Goal: Obtain resource: Download file/media

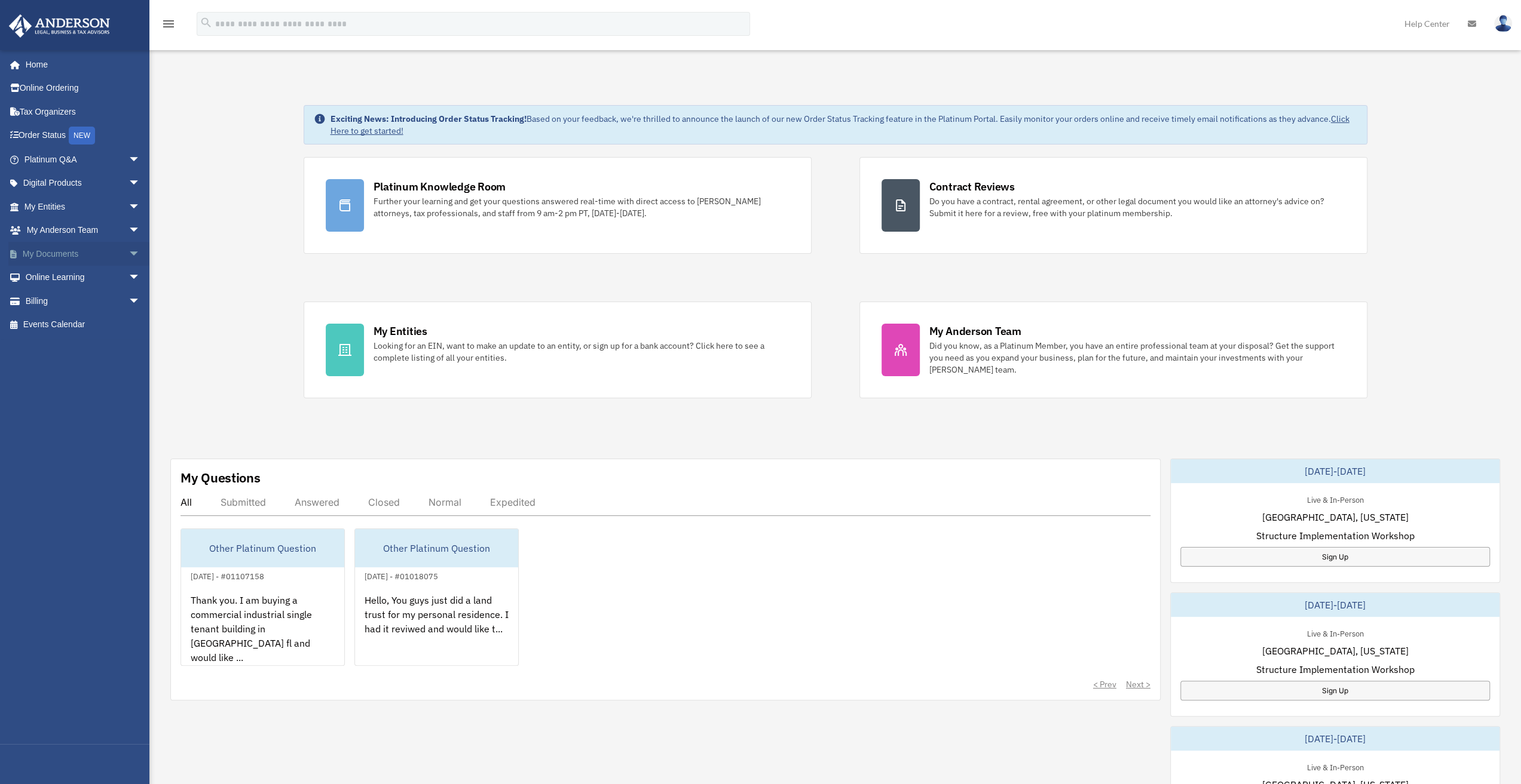
click at [129, 251] on span "arrow_drop_down" at bounding box center [141, 254] width 24 height 24
click at [55, 277] on link "Box" at bounding box center [88, 278] width 142 height 24
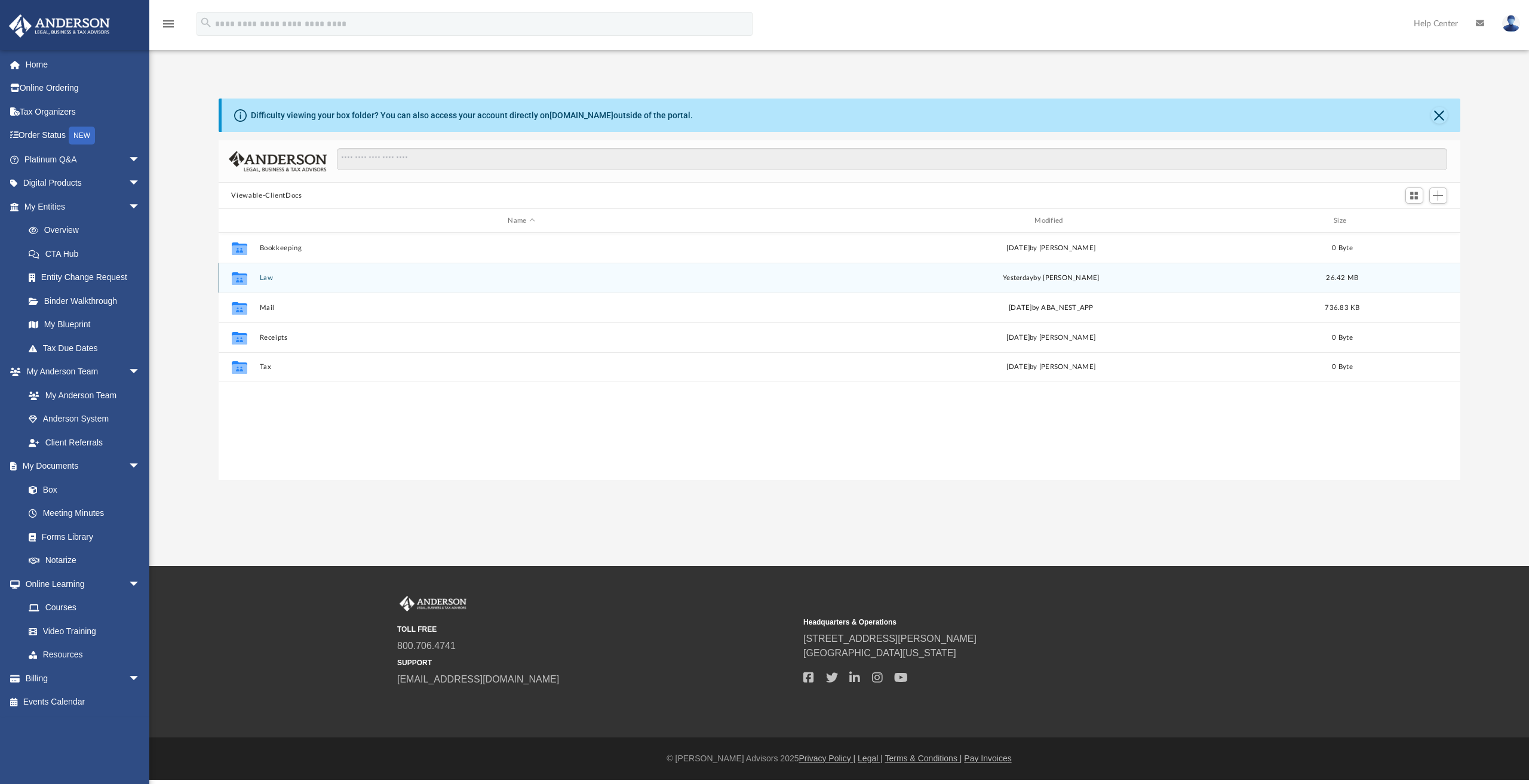
scroll to position [262, 1233]
click at [268, 275] on button "Law" at bounding box center [521, 278] width 525 height 7
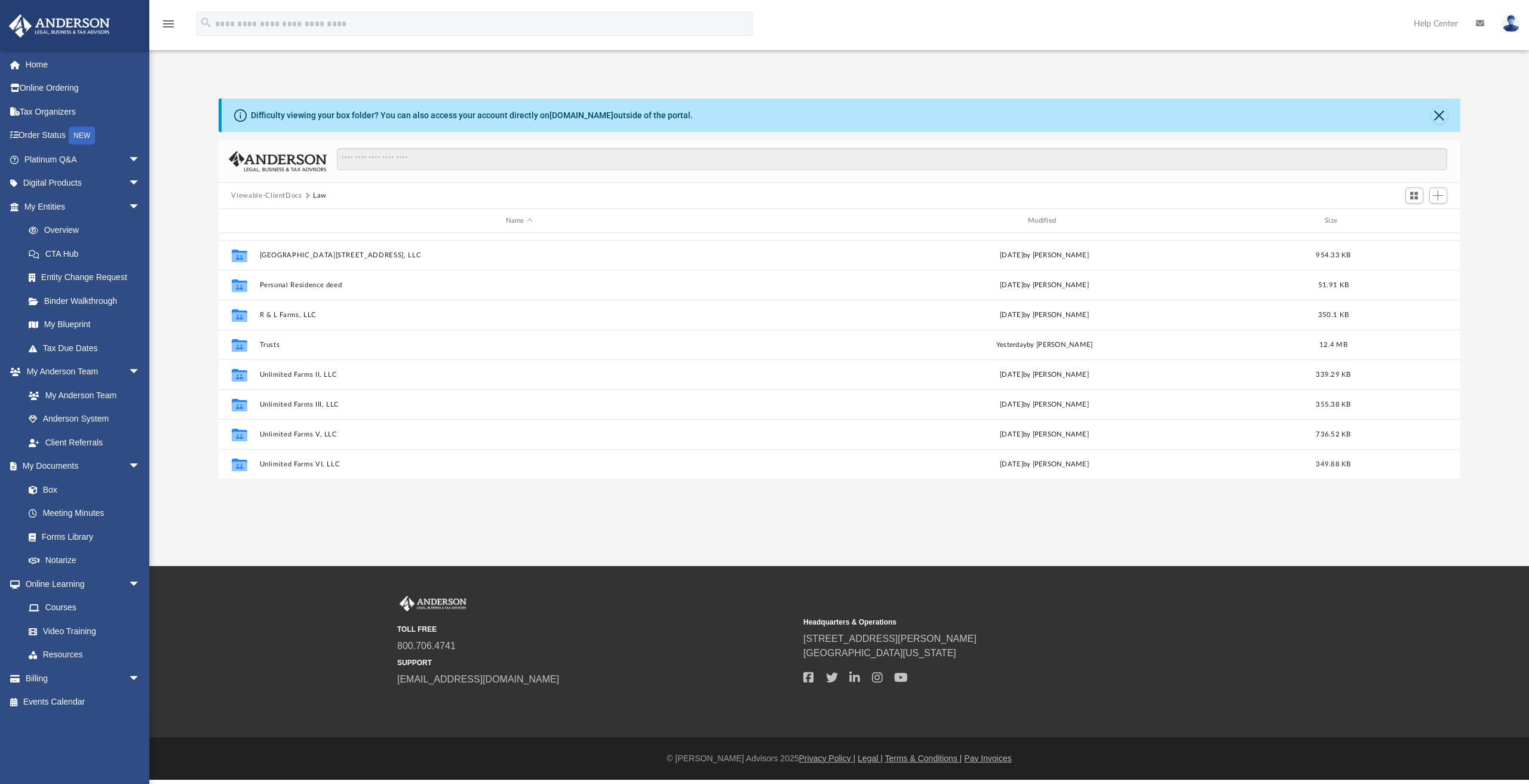
scroll to position [358, 0]
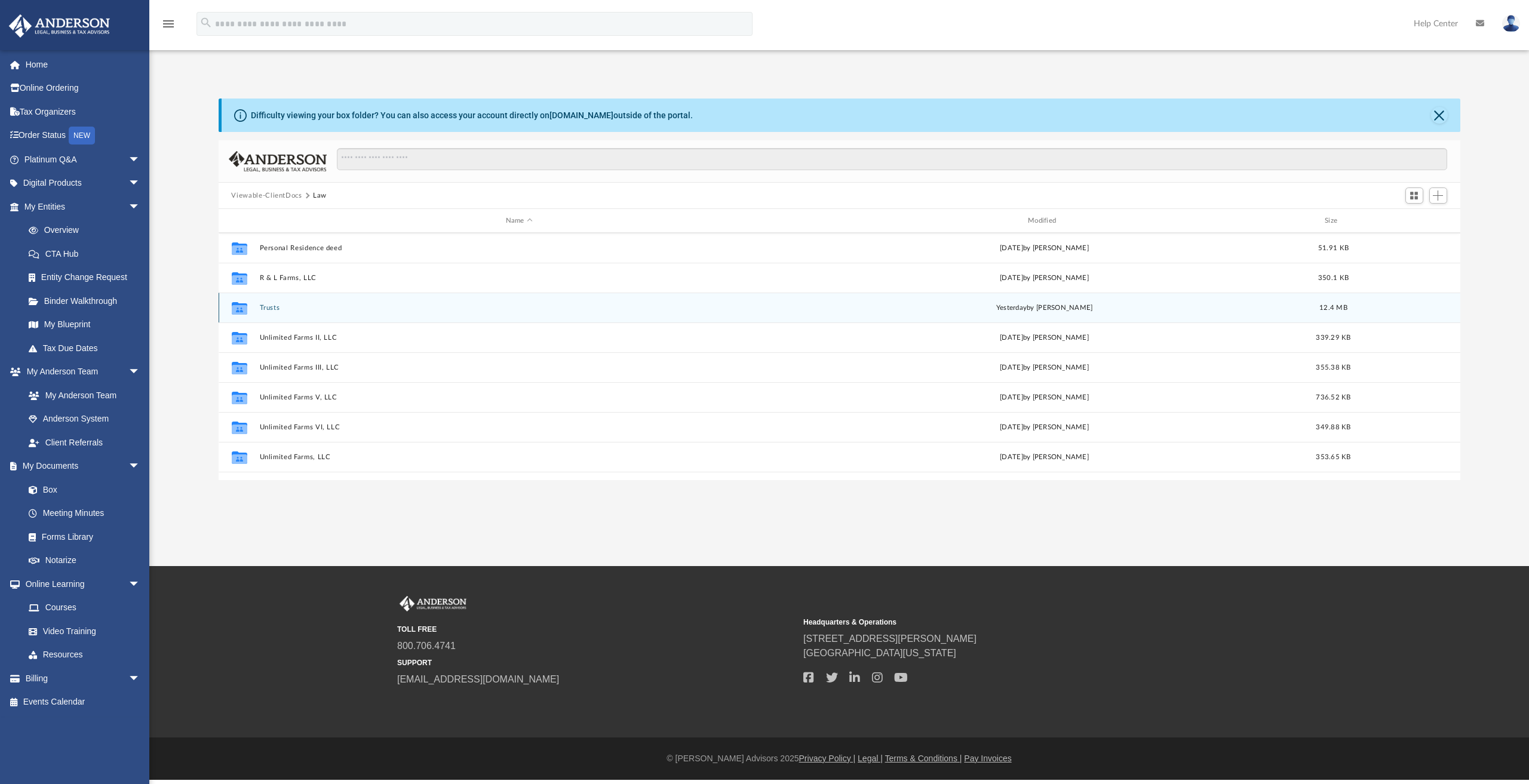
click at [266, 304] on button "Trusts" at bounding box center [518, 308] width 519 height 7
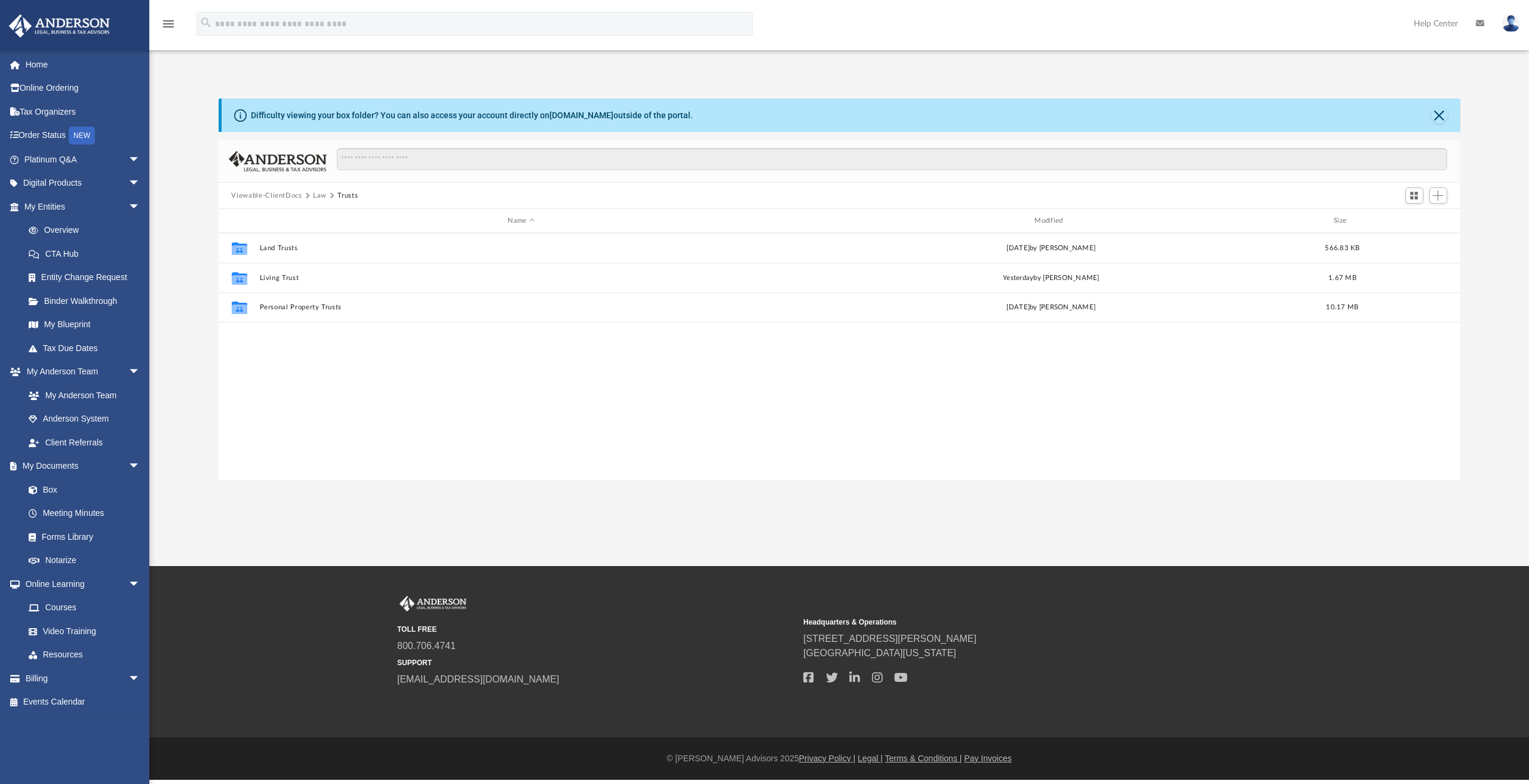
scroll to position [0, 0]
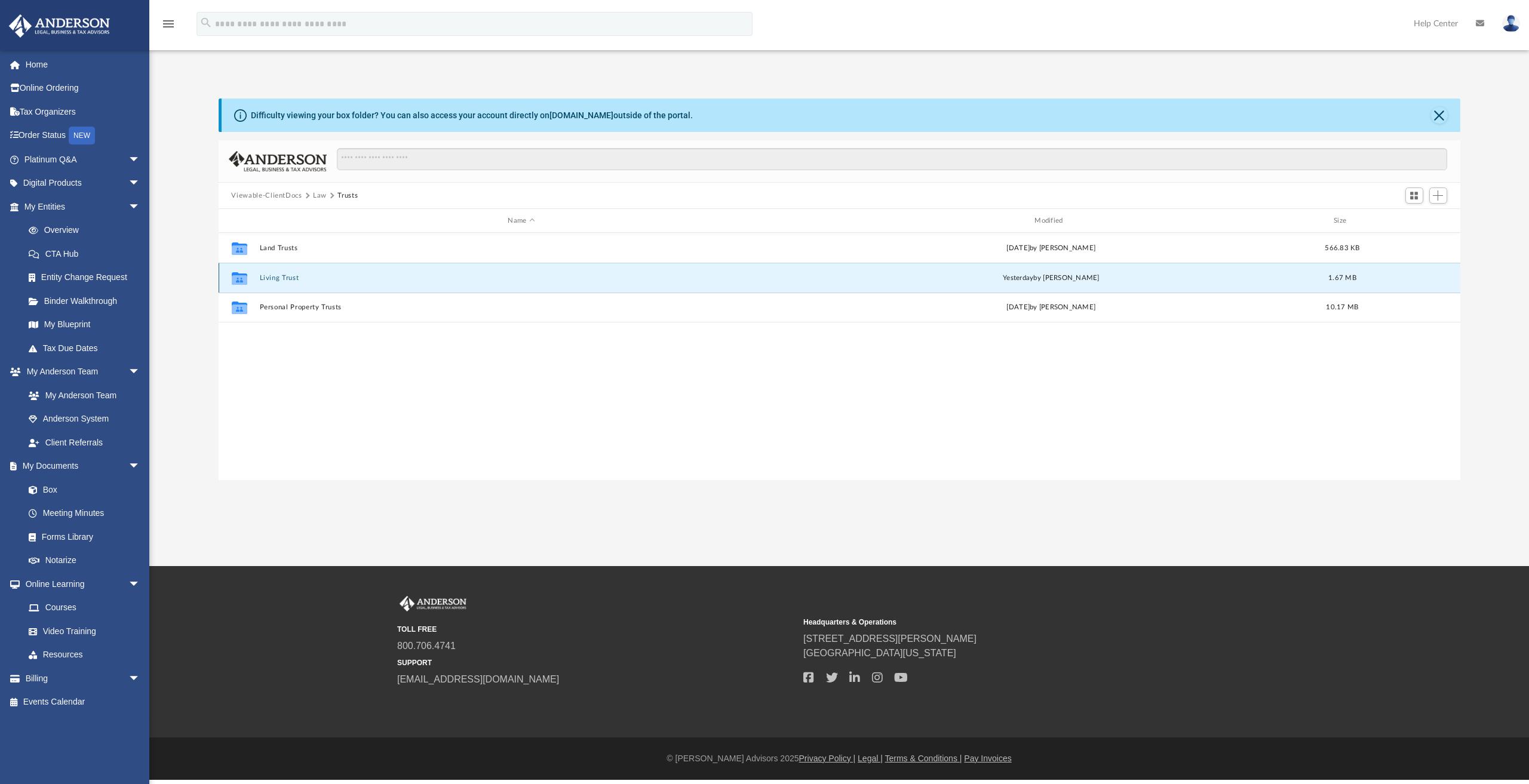
click at [280, 277] on button "Living Trust" at bounding box center [521, 278] width 525 height 7
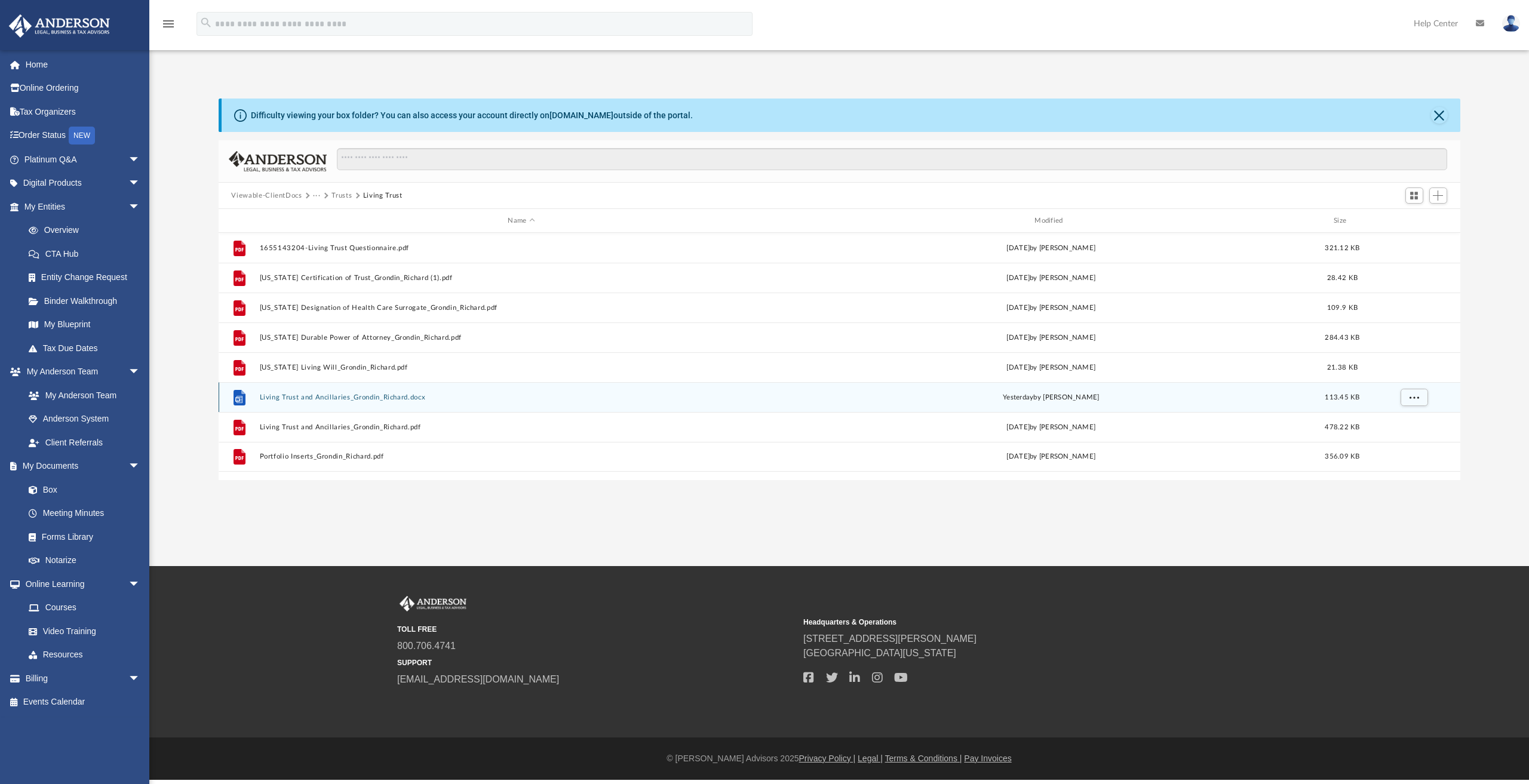
click at [313, 397] on button "Living Trust and Ancillaries_Grondin_Richard.docx" at bounding box center [521, 397] width 525 height 7
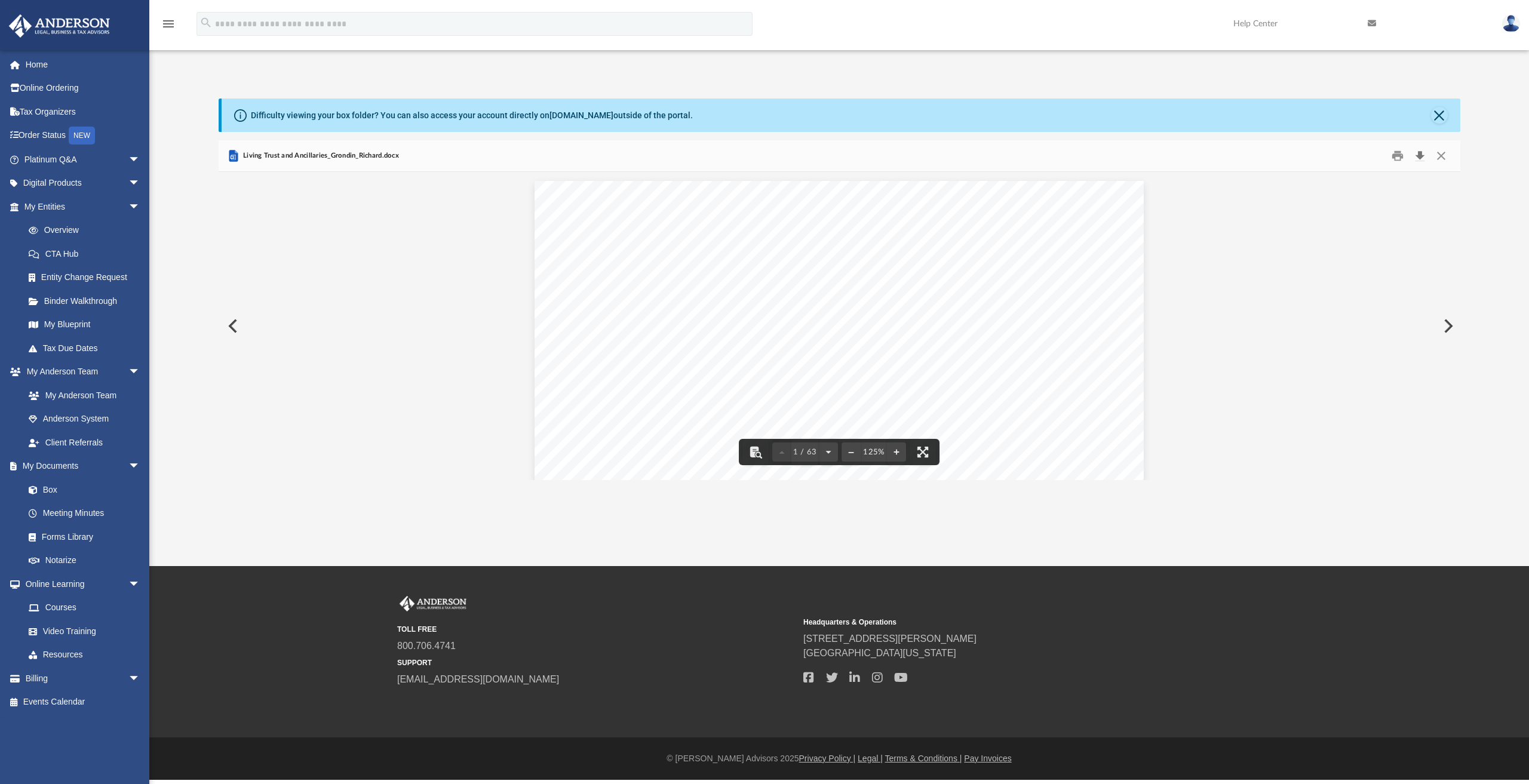
click at [1422, 153] on button "Download" at bounding box center [1420, 157] width 21 height 19
click at [56, 490] on link "Box" at bounding box center [88, 490] width 142 height 24
click at [50, 488] on link "Box" at bounding box center [88, 490] width 142 height 24
click at [1439, 112] on button "Close" at bounding box center [1439, 116] width 17 height 17
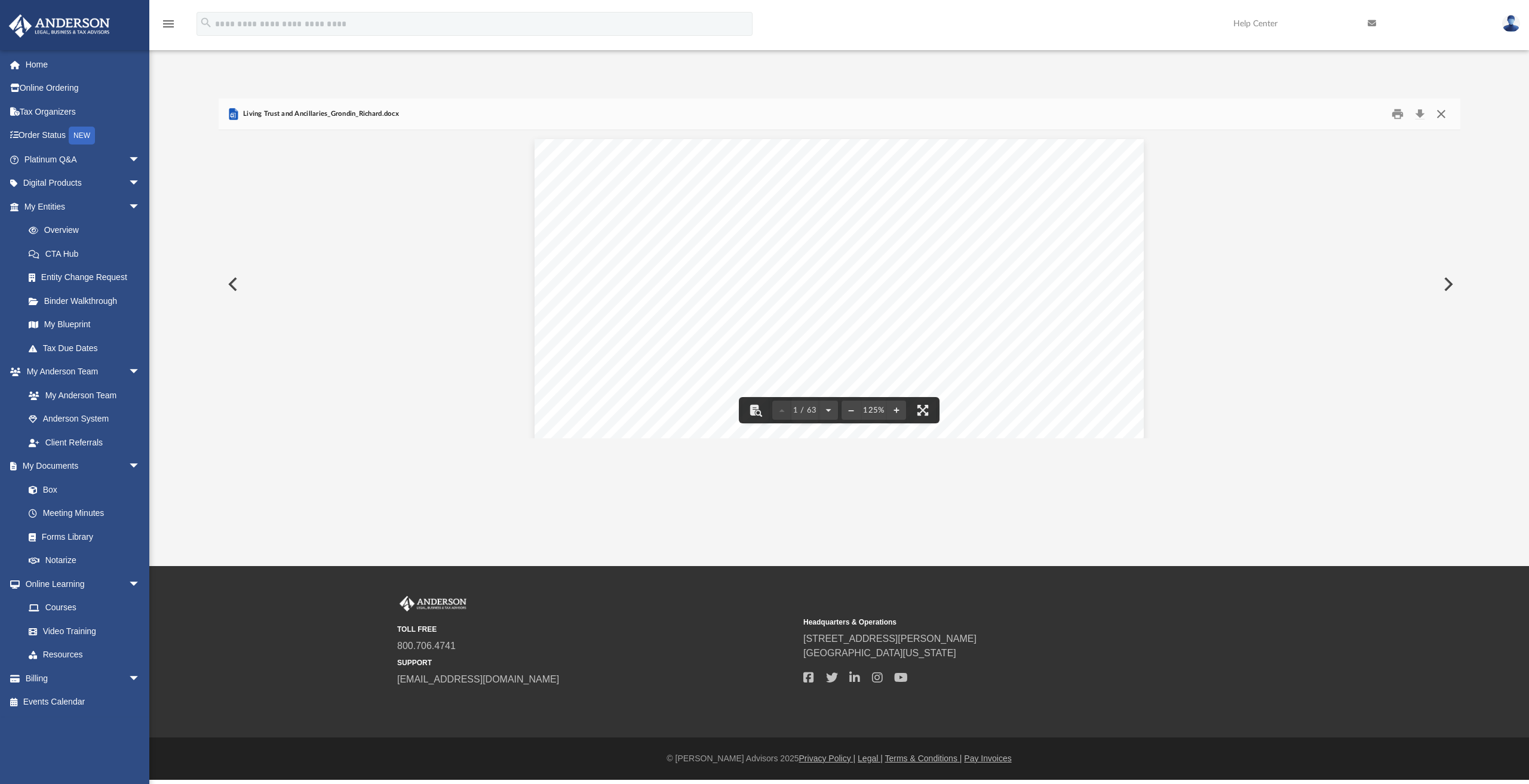
click at [1441, 116] on button "Close" at bounding box center [1441, 115] width 21 height 19
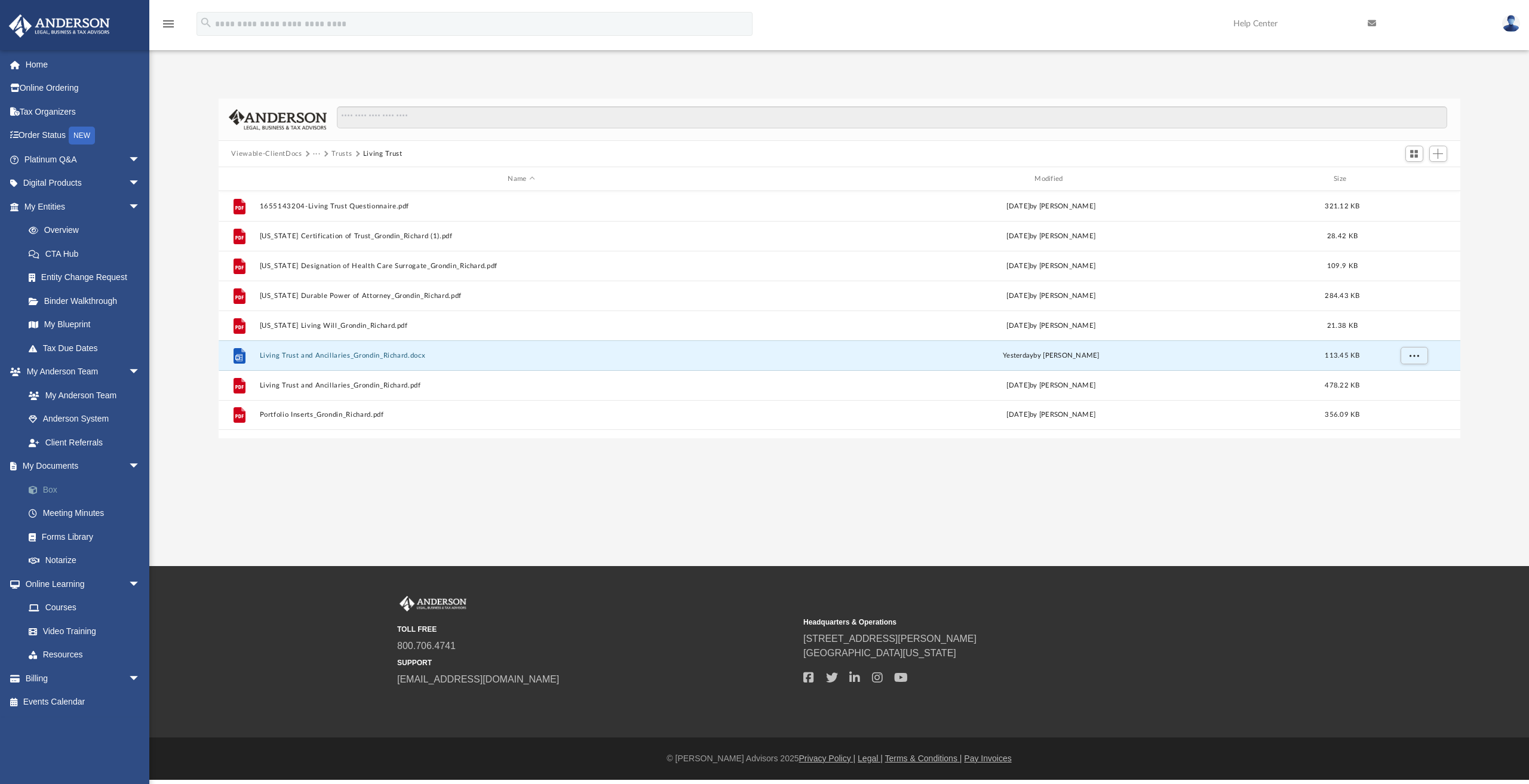
click at [49, 485] on link "Box" at bounding box center [88, 490] width 142 height 24
click at [50, 486] on link "Box" at bounding box center [88, 490] width 142 height 24
click at [50, 489] on link "Box" at bounding box center [88, 490] width 142 height 24
click at [80, 516] on link "Meeting Minutes" at bounding box center [88, 514] width 142 height 24
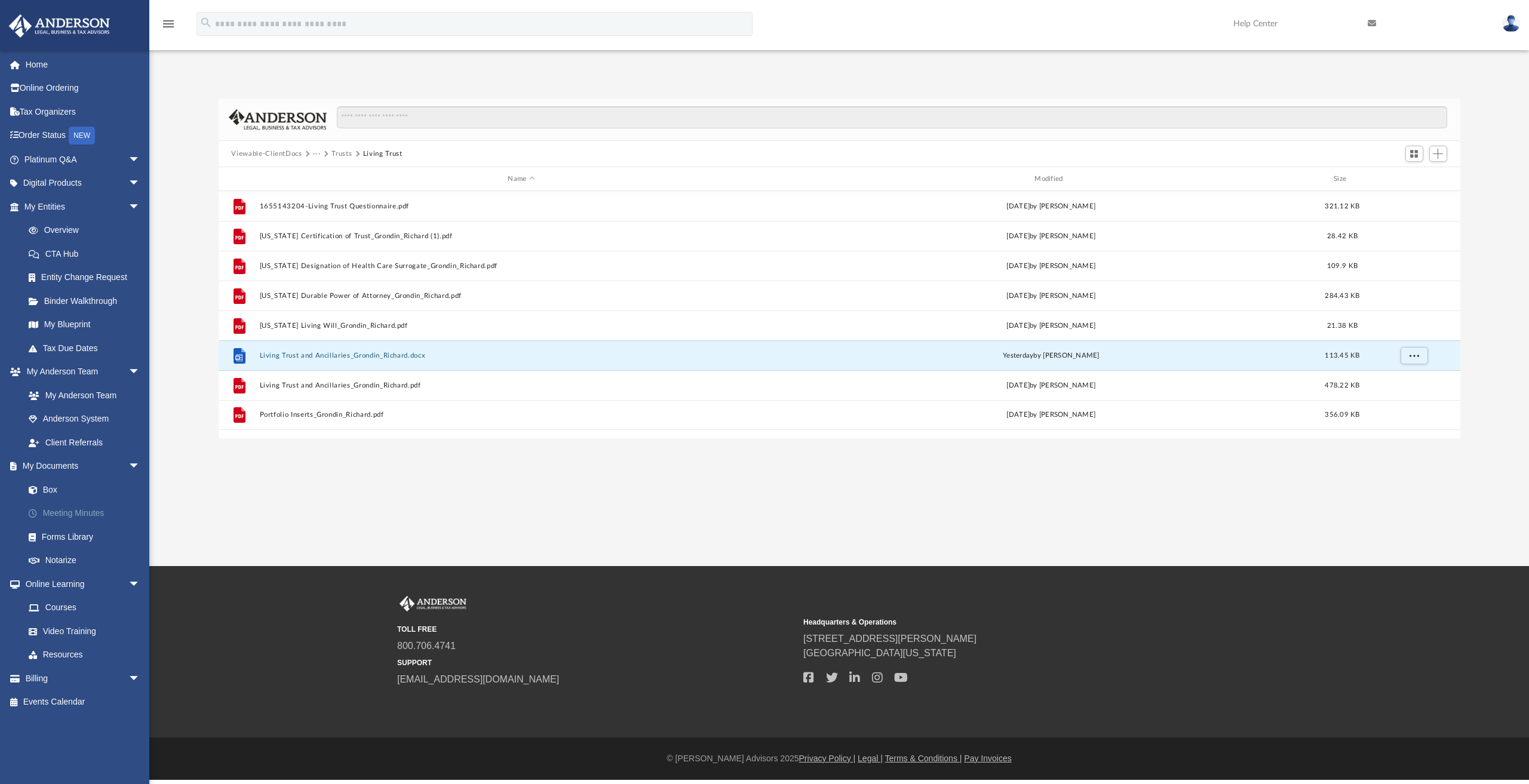
click at [62, 511] on link "Meeting Minutes" at bounding box center [88, 514] width 142 height 24
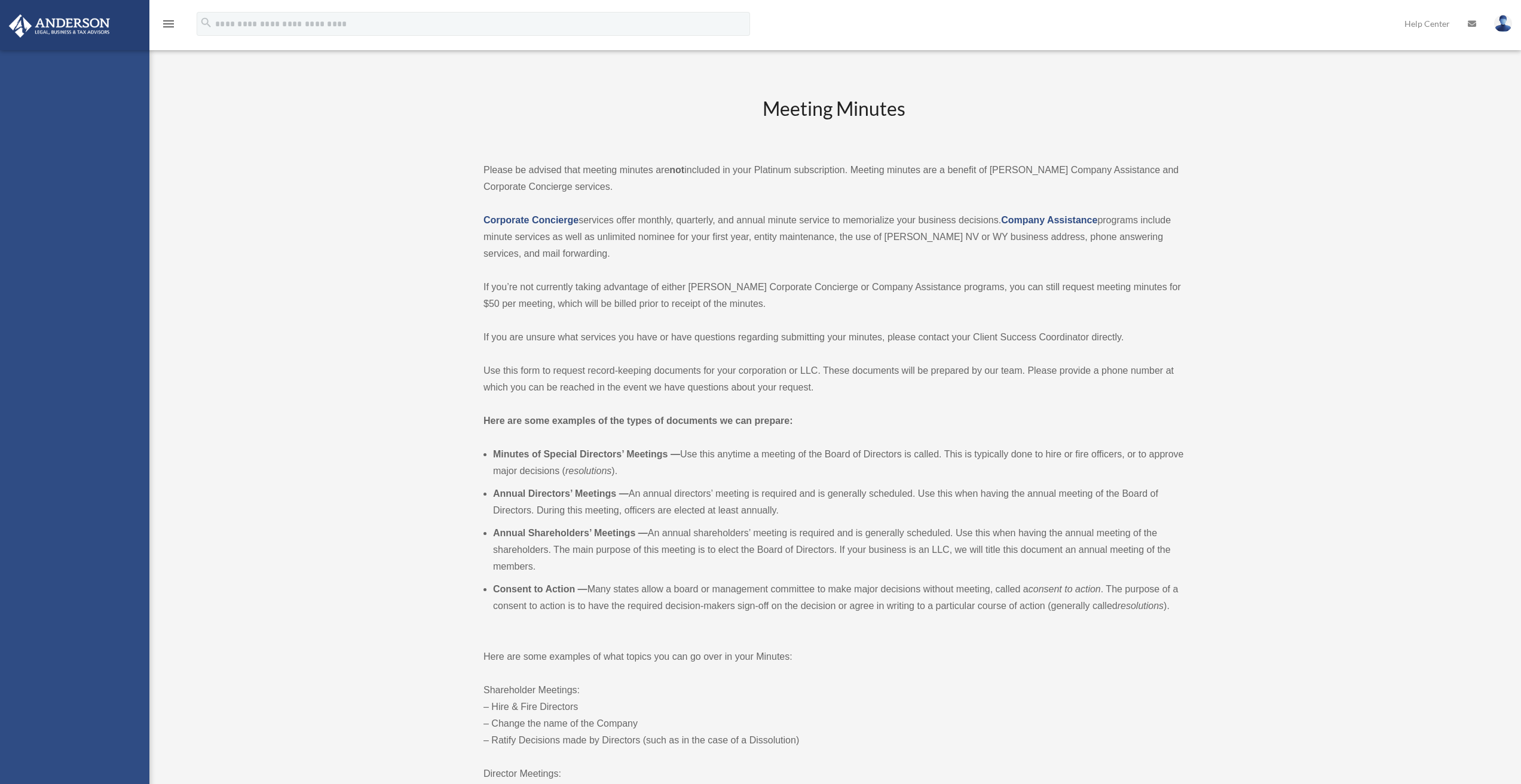
click at [62, 511] on div "[PERSON_NAME][EMAIL_ADDRESS][DOMAIN_NAME] Sign Out [PERSON_NAME][EMAIL_ADDRESS]…" at bounding box center [75, 442] width 149 height 784
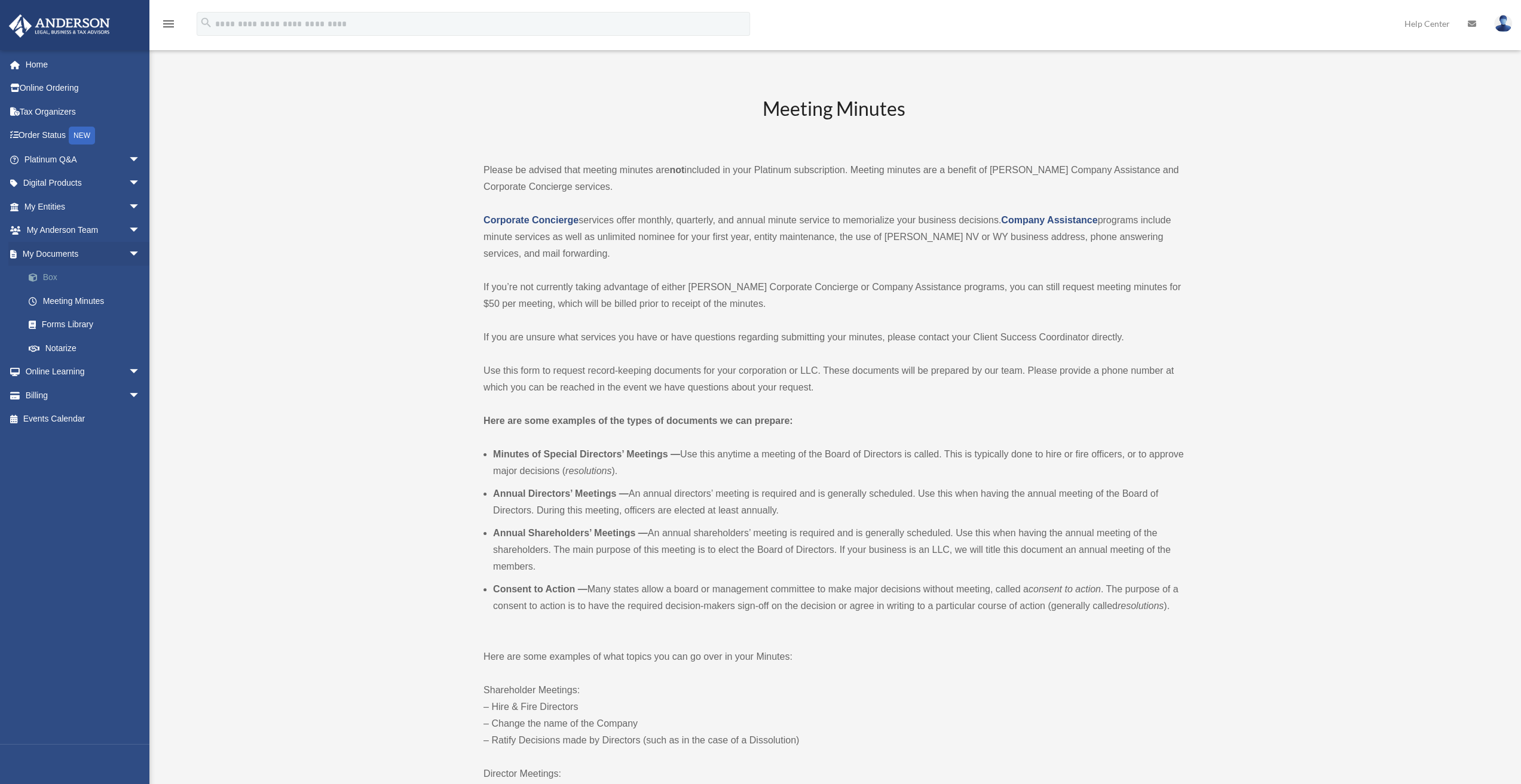
click at [49, 275] on link "Box" at bounding box center [88, 278] width 142 height 24
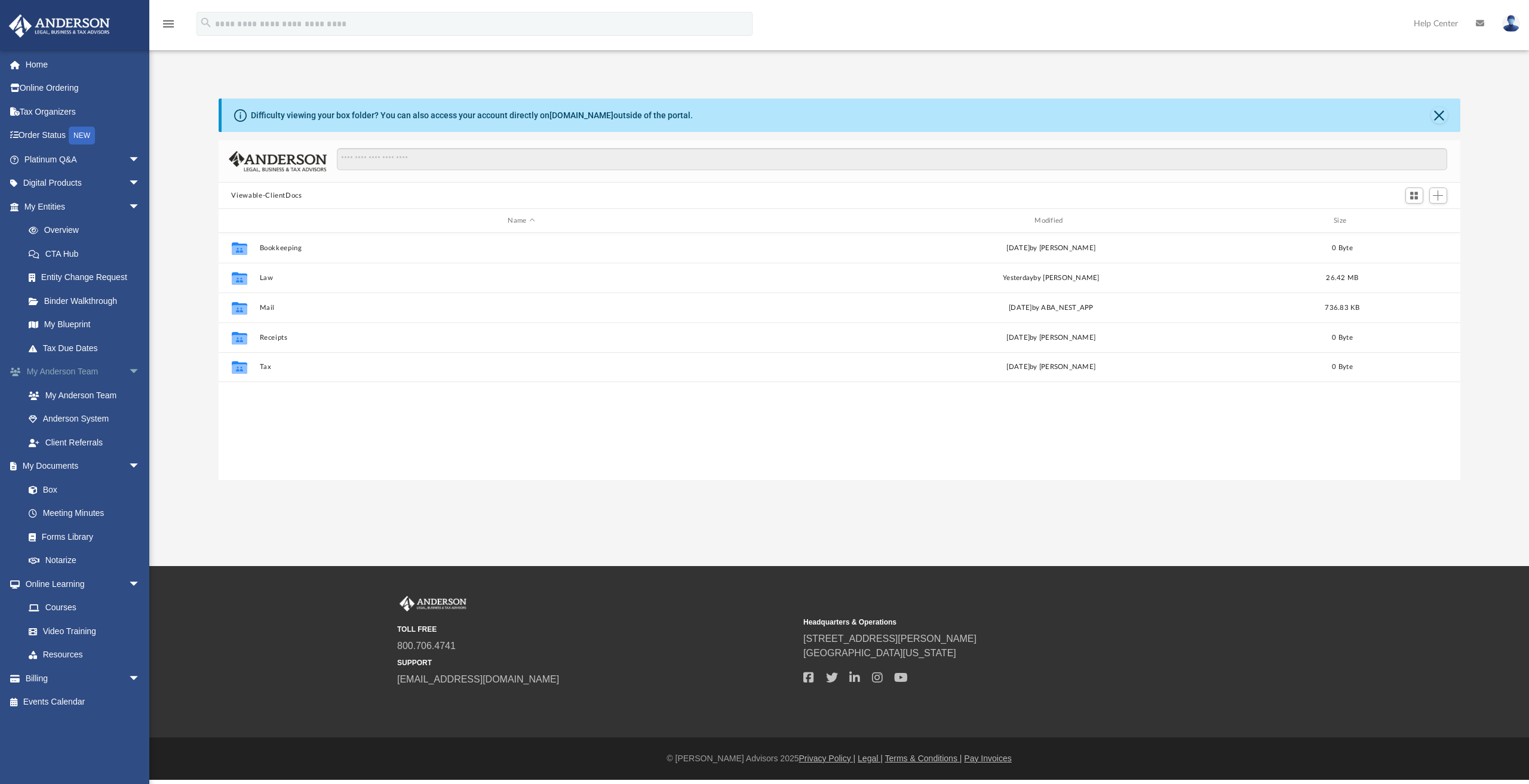
scroll to position [262, 1233]
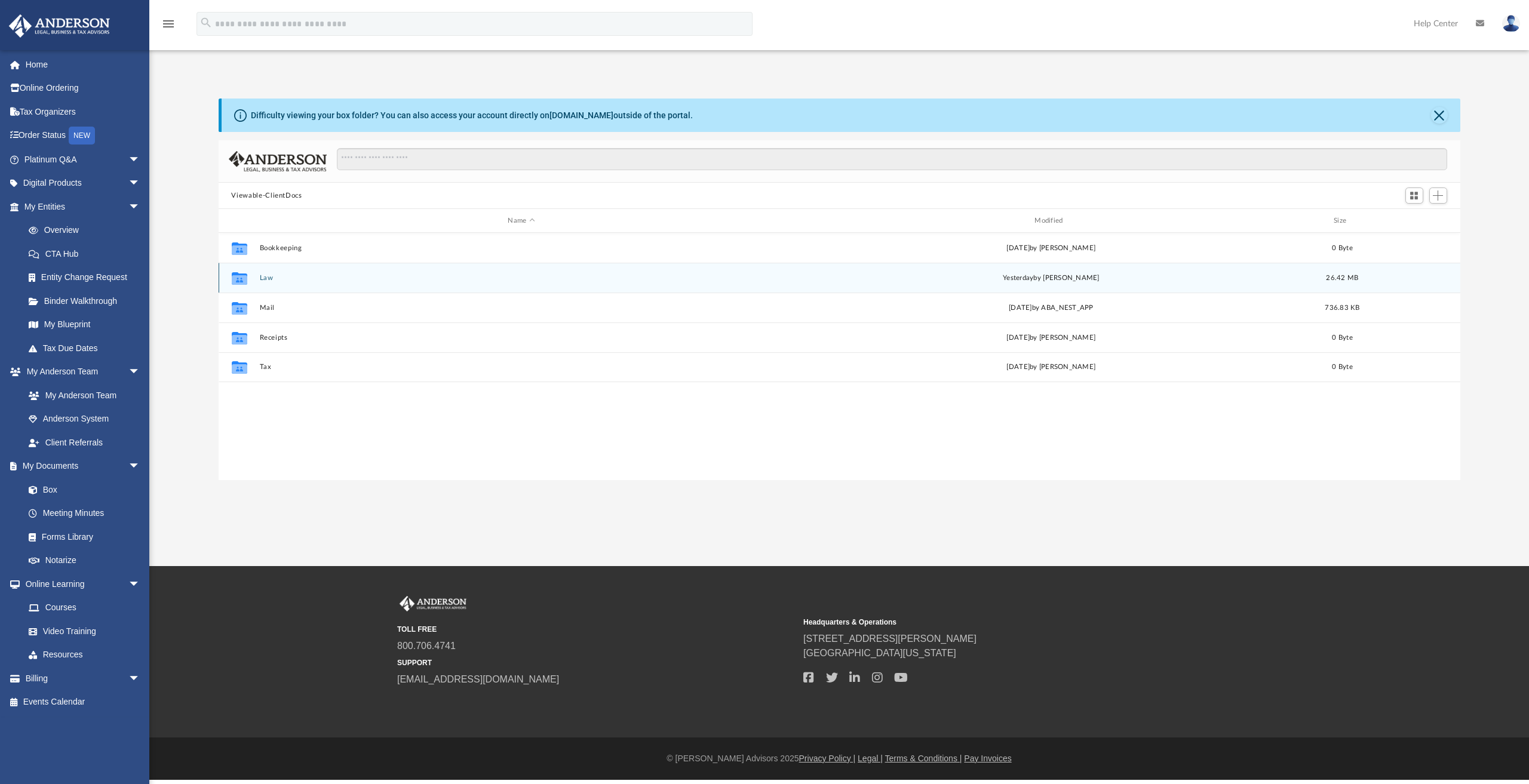
click at [267, 280] on button "Law" at bounding box center [521, 278] width 525 height 7
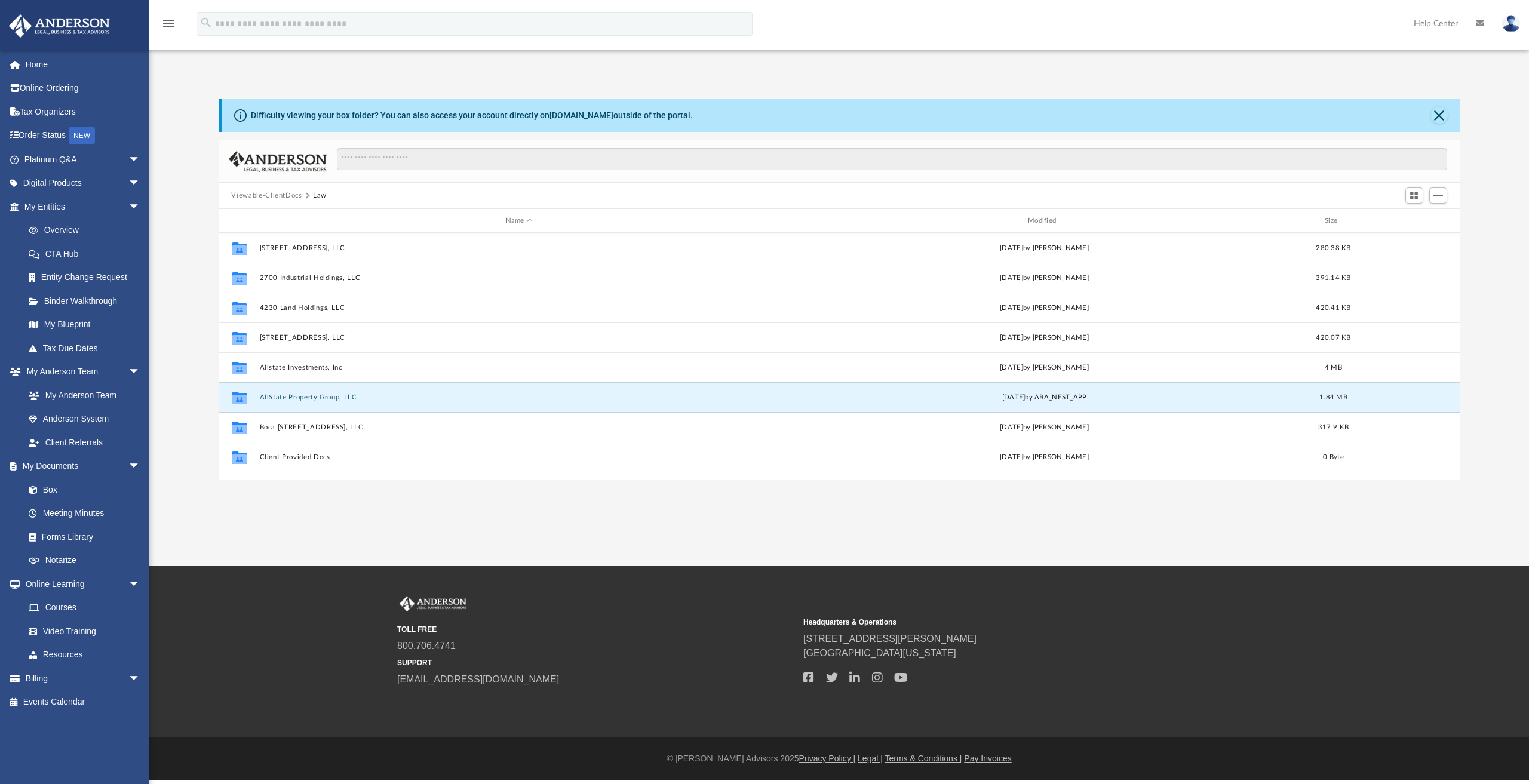
click at [310, 394] on button "AllState Property Group, LLC" at bounding box center [518, 397] width 519 height 7
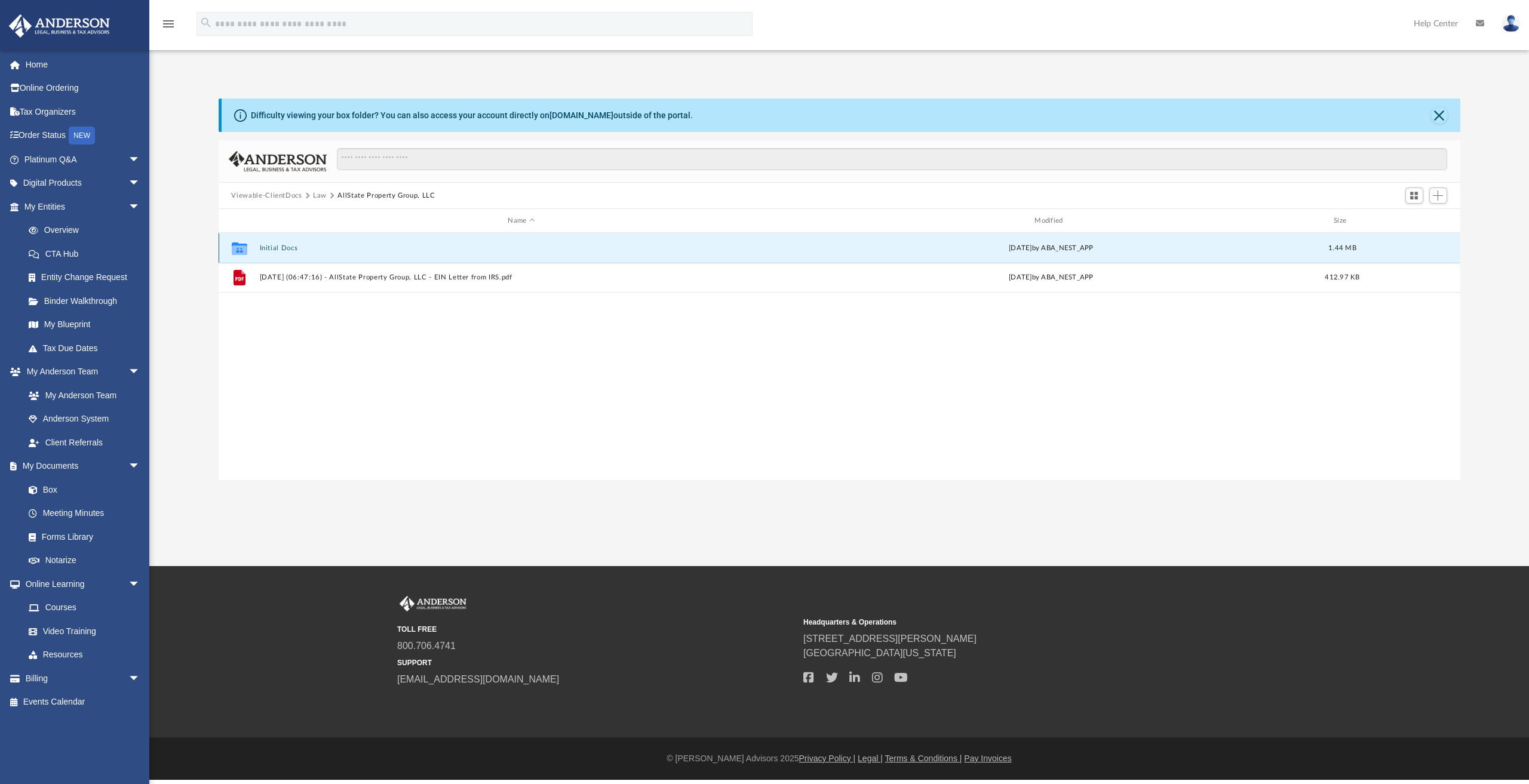
click at [278, 245] on button "Initial Docs" at bounding box center [521, 248] width 525 height 7
click at [332, 247] on button "AllState Property Group LLC - EIN Notice.pdf" at bounding box center [521, 248] width 525 height 7
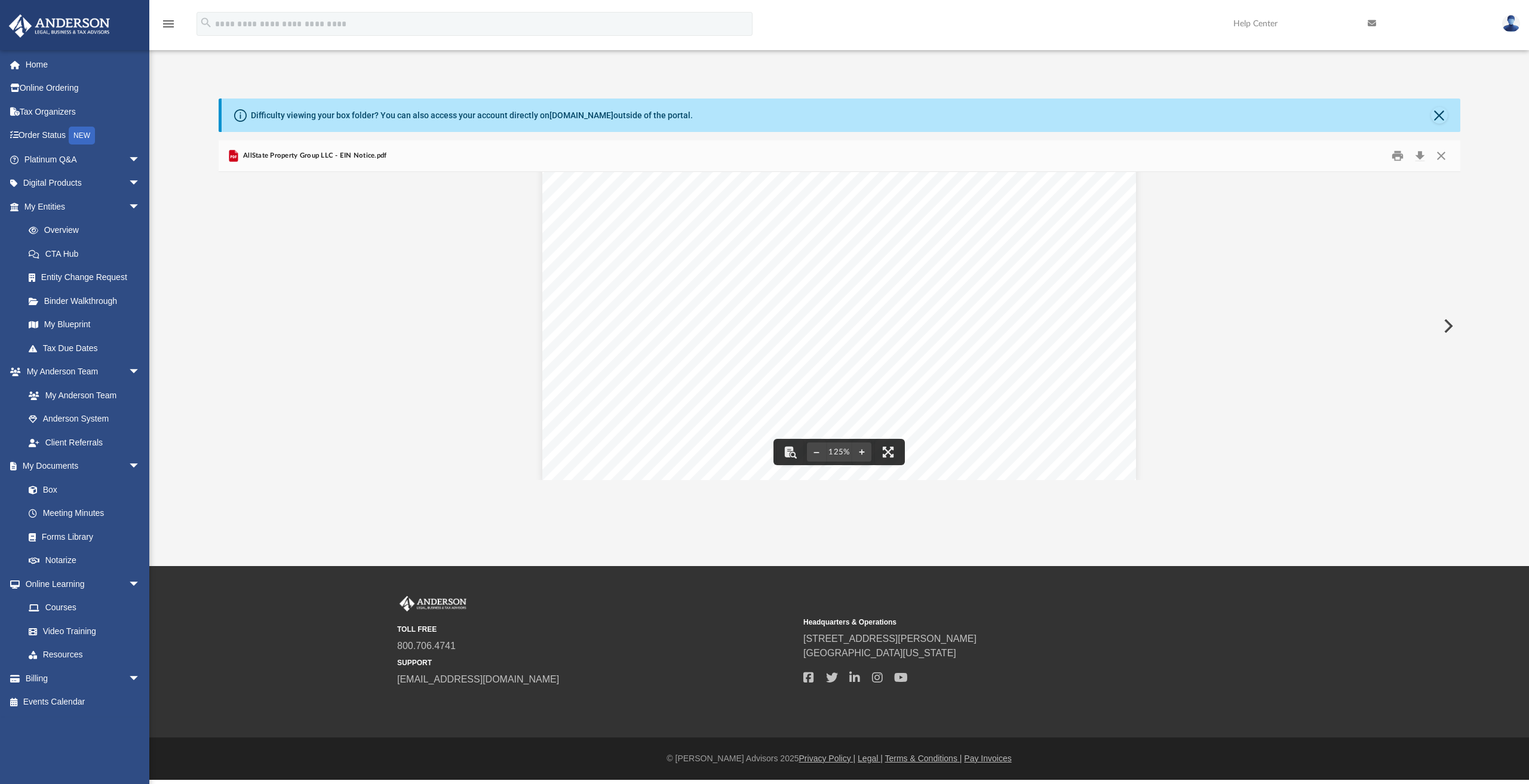
scroll to position [548, 0]
click at [1442, 152] on button "Close" at bounding box center [1441, 157] width 21 height 19
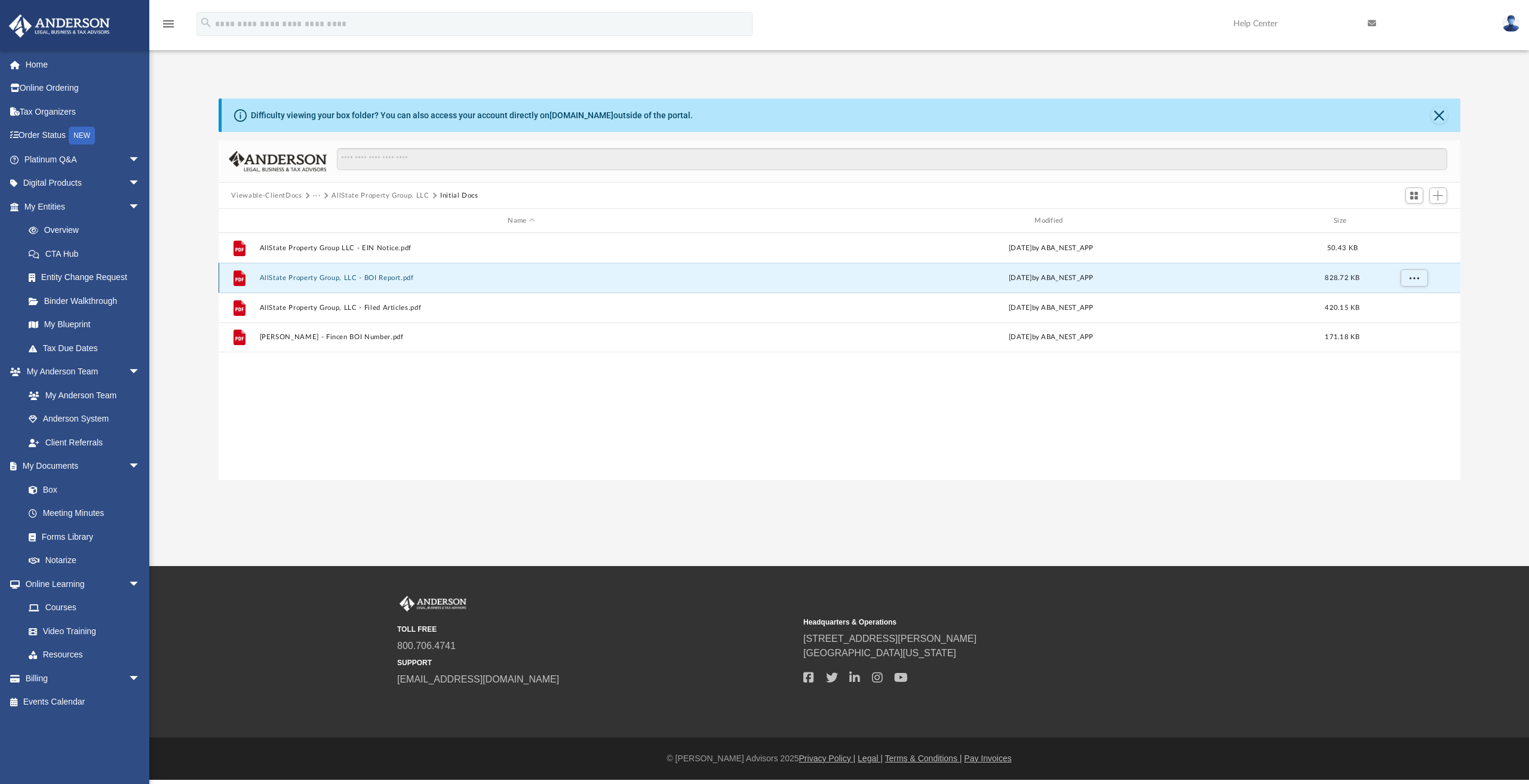
click at [383, 276] on button "AllState Property Group, LLC - BOI Report.pdf" at bounding box center [521, 278] width 525 height 7
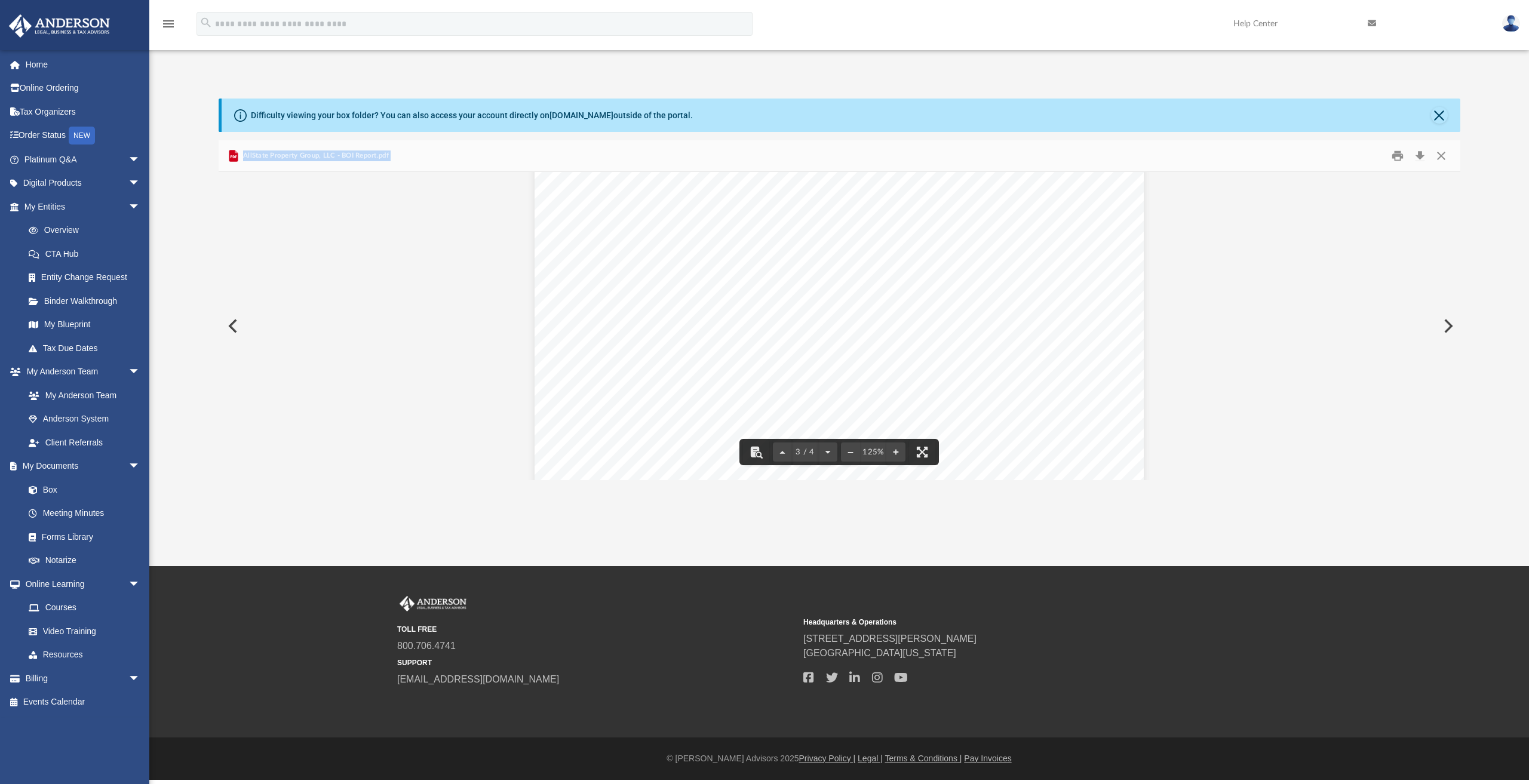
scroll to position [1851, 0]
click at [1439, 156] on button "Close" at bounding box center [1441, 157] width 21 height 19
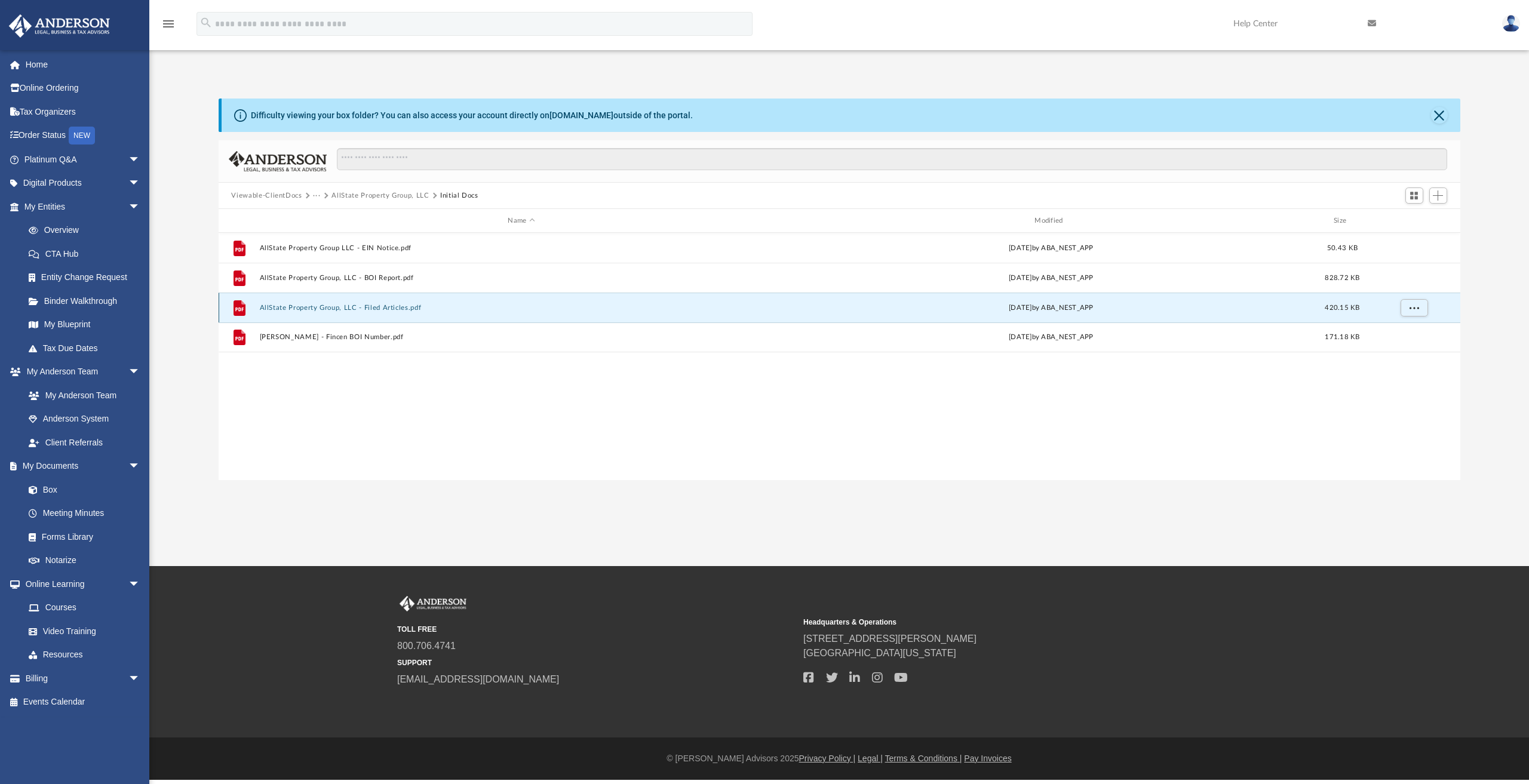
click at [369, 305] on button "AllState Property Group, LLC - Filed Articles.pdf" at bounding box center [521, 308] width 525 height 7
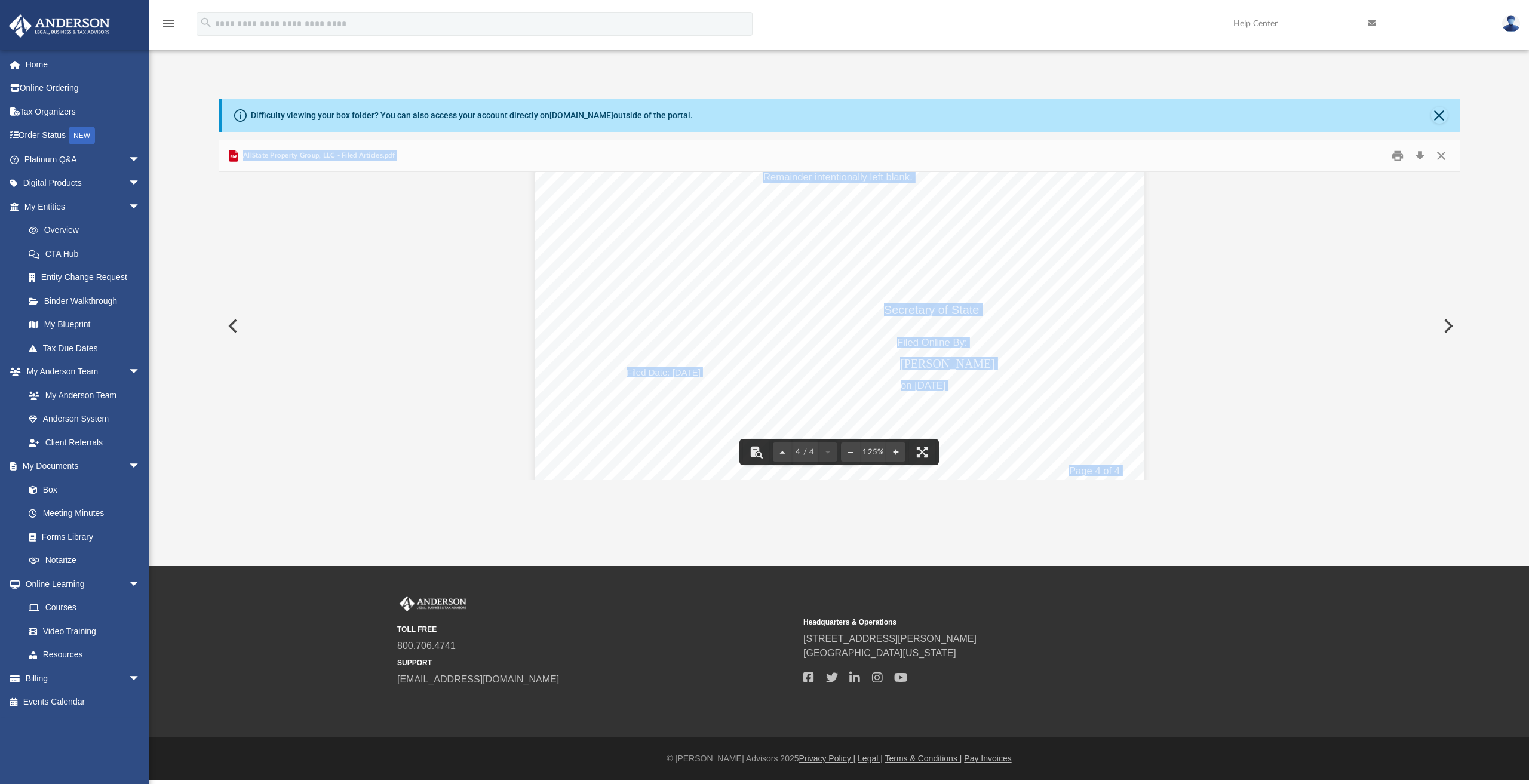
scroll to position [2918, 0]
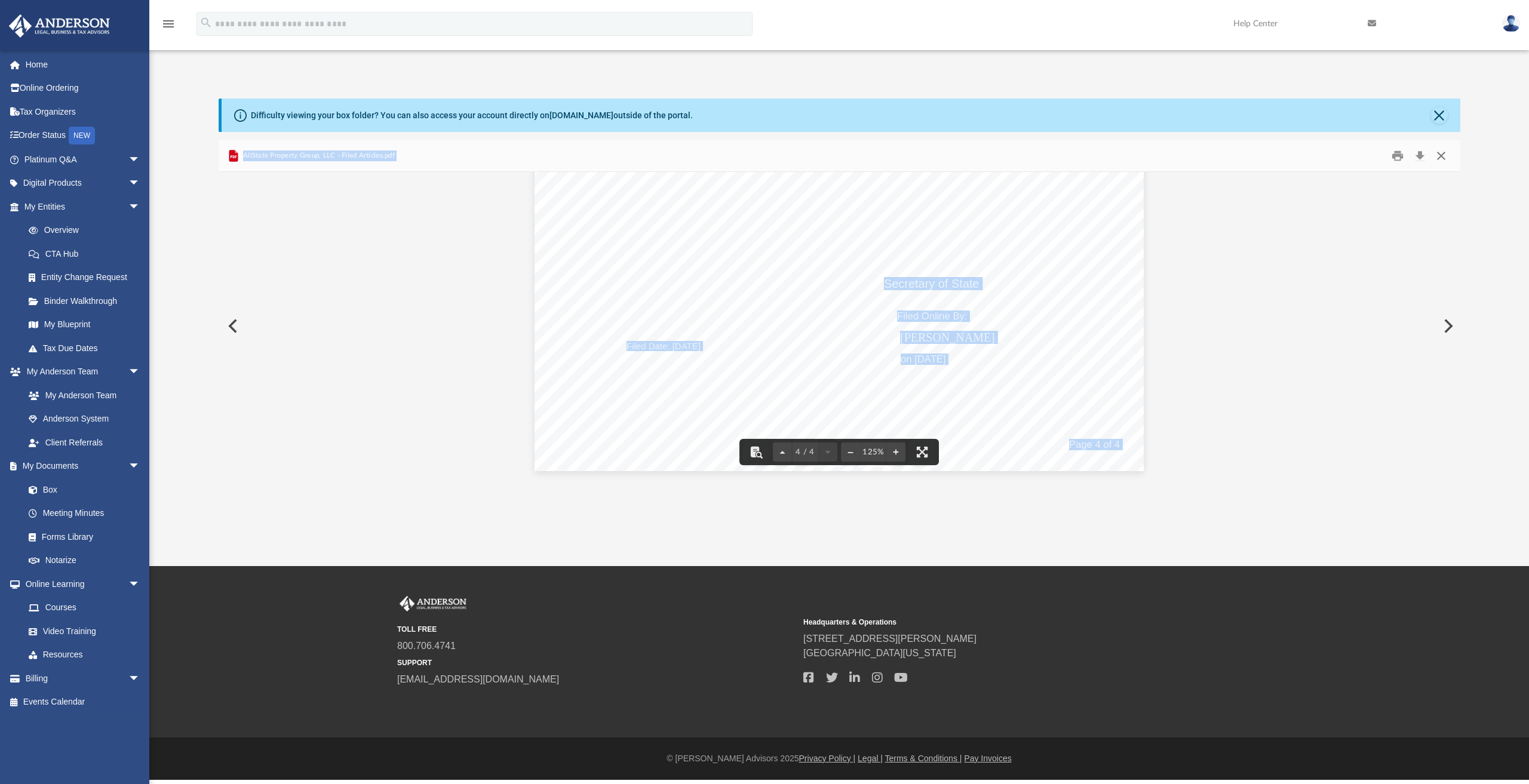
click at [1442, 158] on button "Close" at bounding box center [1441, 157] width 21 height 19
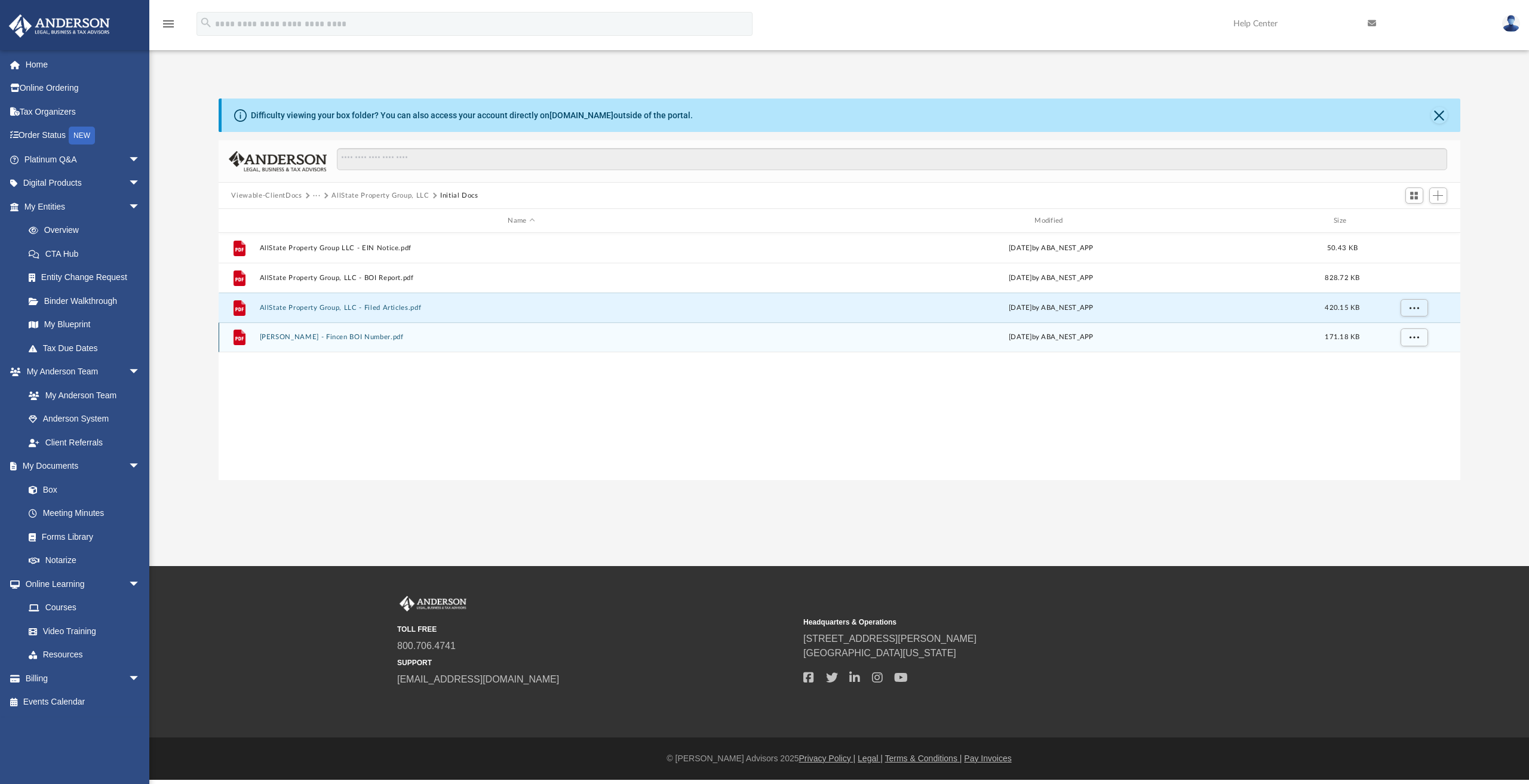
click at [325, 337] on button "[PERSON_NAME] - Fincen BOI Number.pdf" at bounding box center [521, 337] width 525 height 7
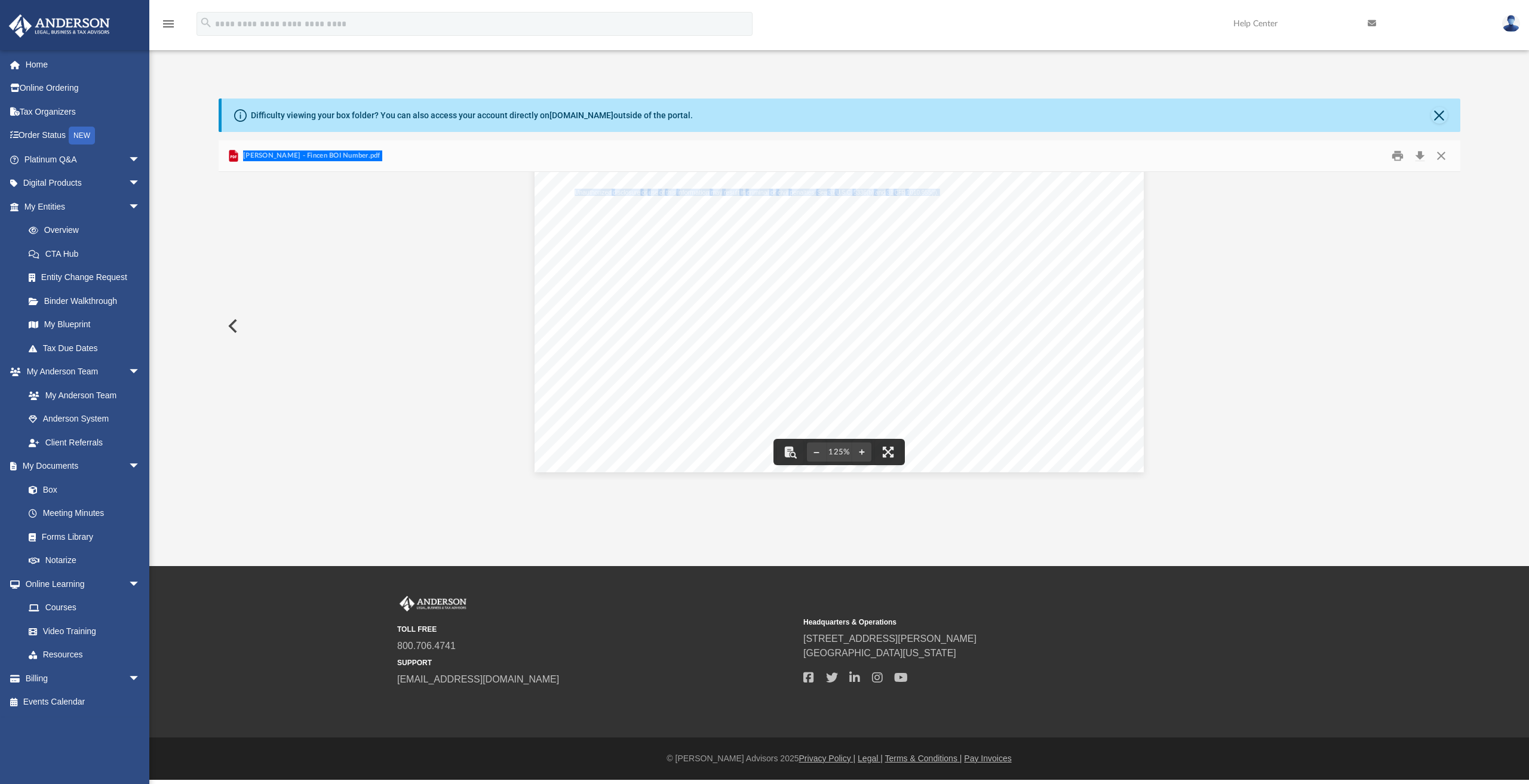
scroll to position [498, 0]
click at [1441, 158] on button "Close" at bounding box center [1441, 157] width 21 height 19
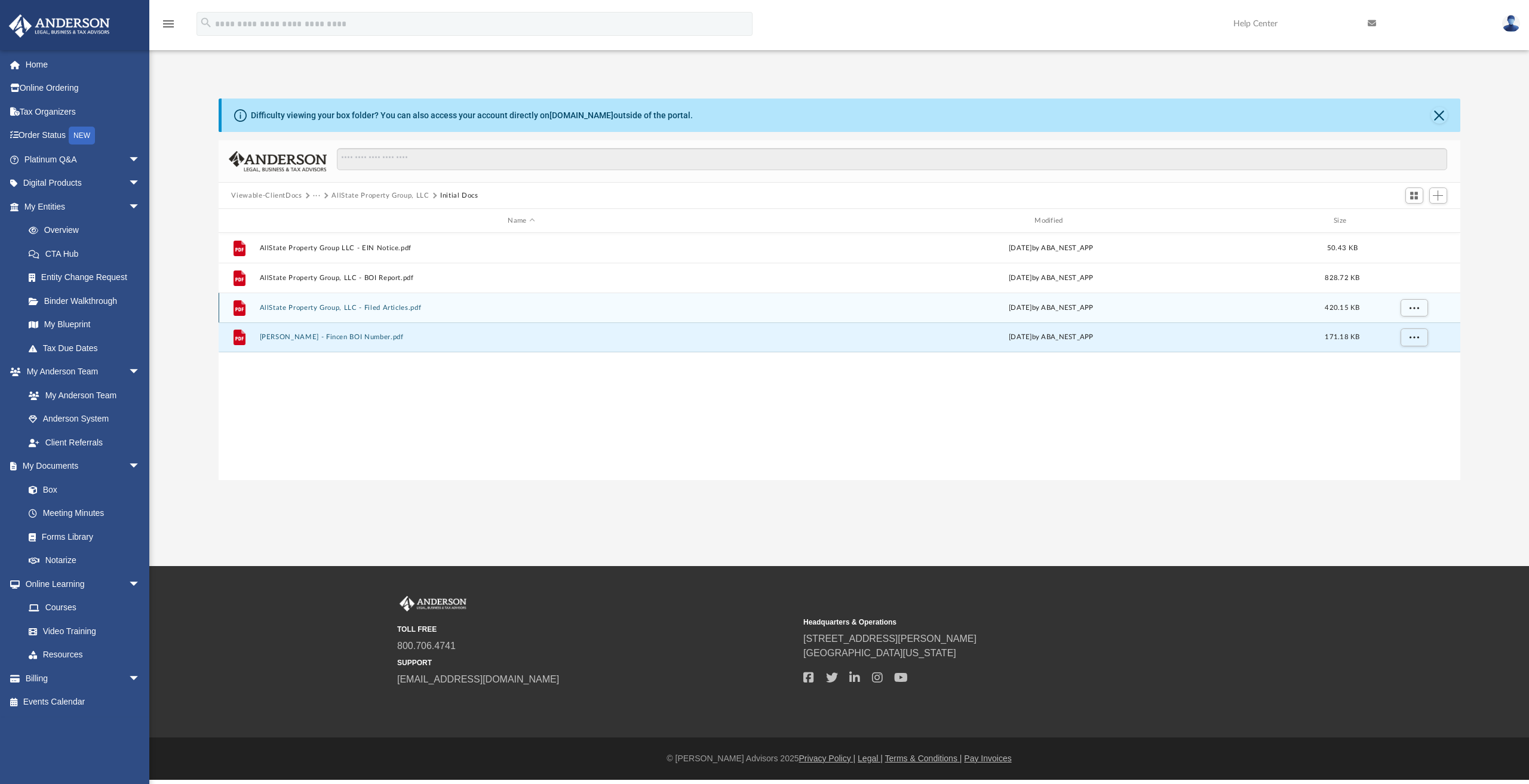
click at [360, 309] on button "AllState Property Group, LLC - Filed Articles.pdf" at bounding box center [521, 308] width 525 height 7
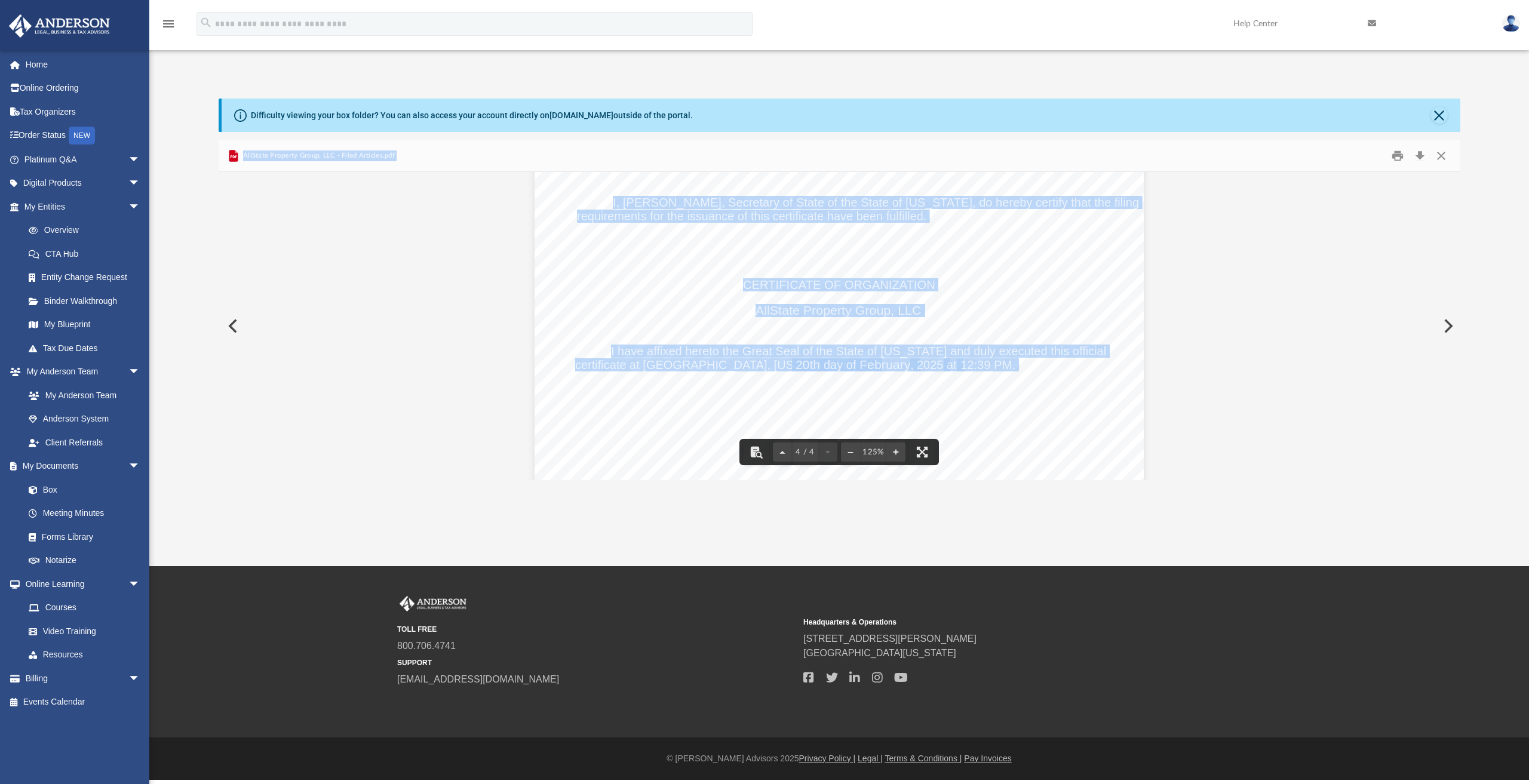
scroll to position [2598, 0]
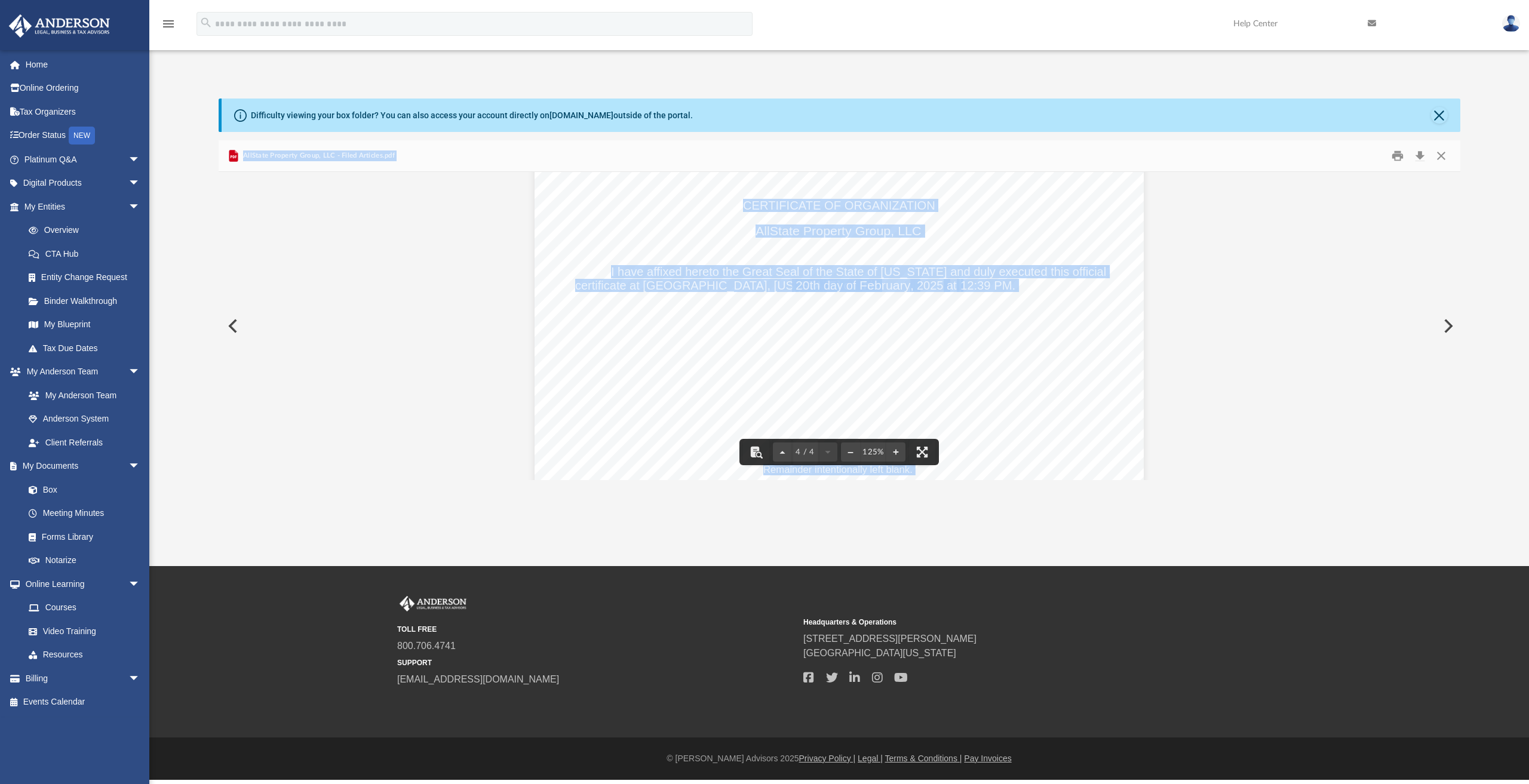
drag, startPoint x: 871, startPoint y: 374, endPoint x: 858, endPoint y: 305, distance: 70.2
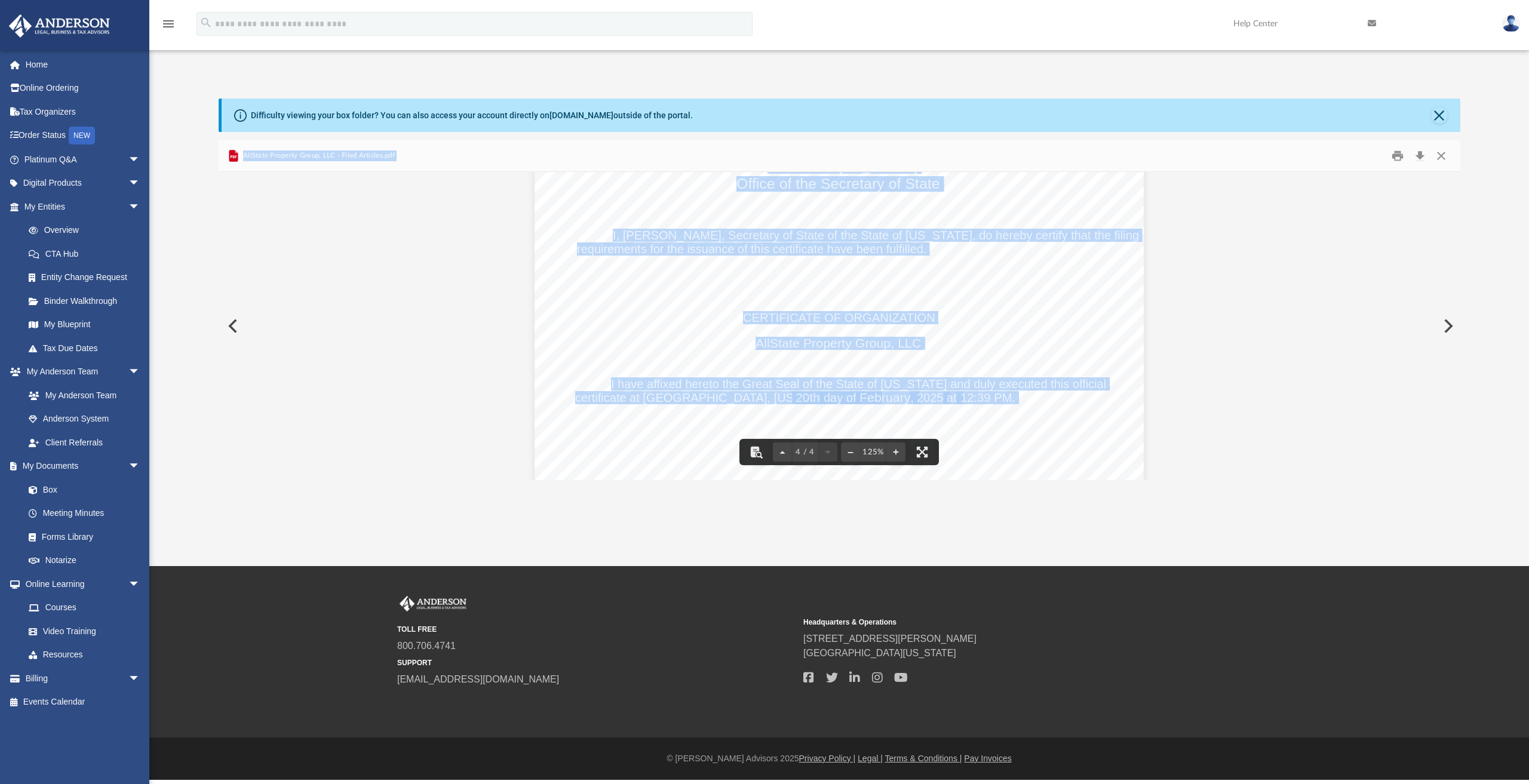
drag, startPoint x: 864, startPoint y: 307, endPoint x: 861, endPoint y: 291, distance: 16.3
drag, startPoint x: 867, startPoint y: 287, endPoint x: 872, endPoint y: 272, distance: 15.8
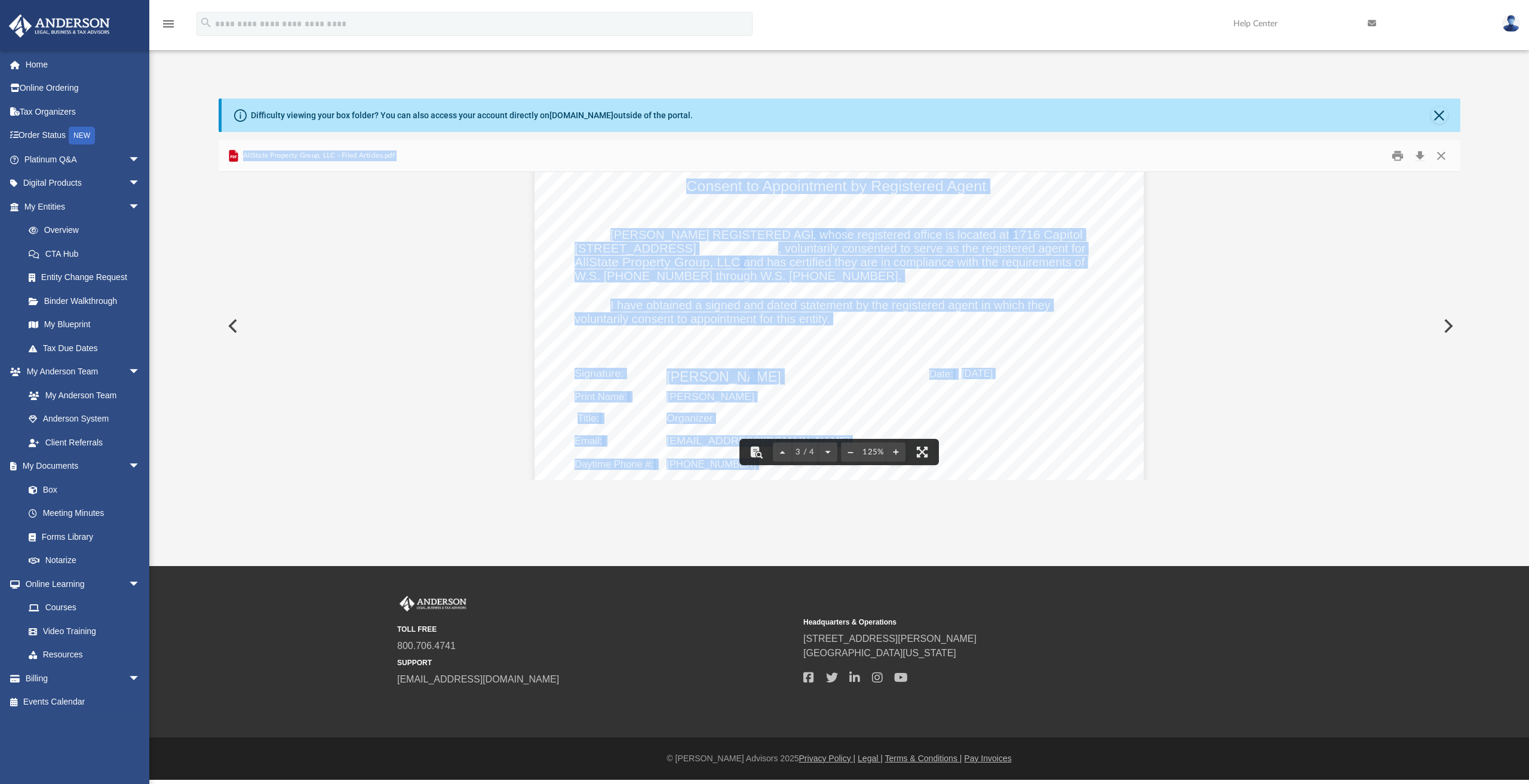
scroll to position [1762, 0]
click at [35, 64] on link "Home" at bounding box center [83, 64] width 150 height 24
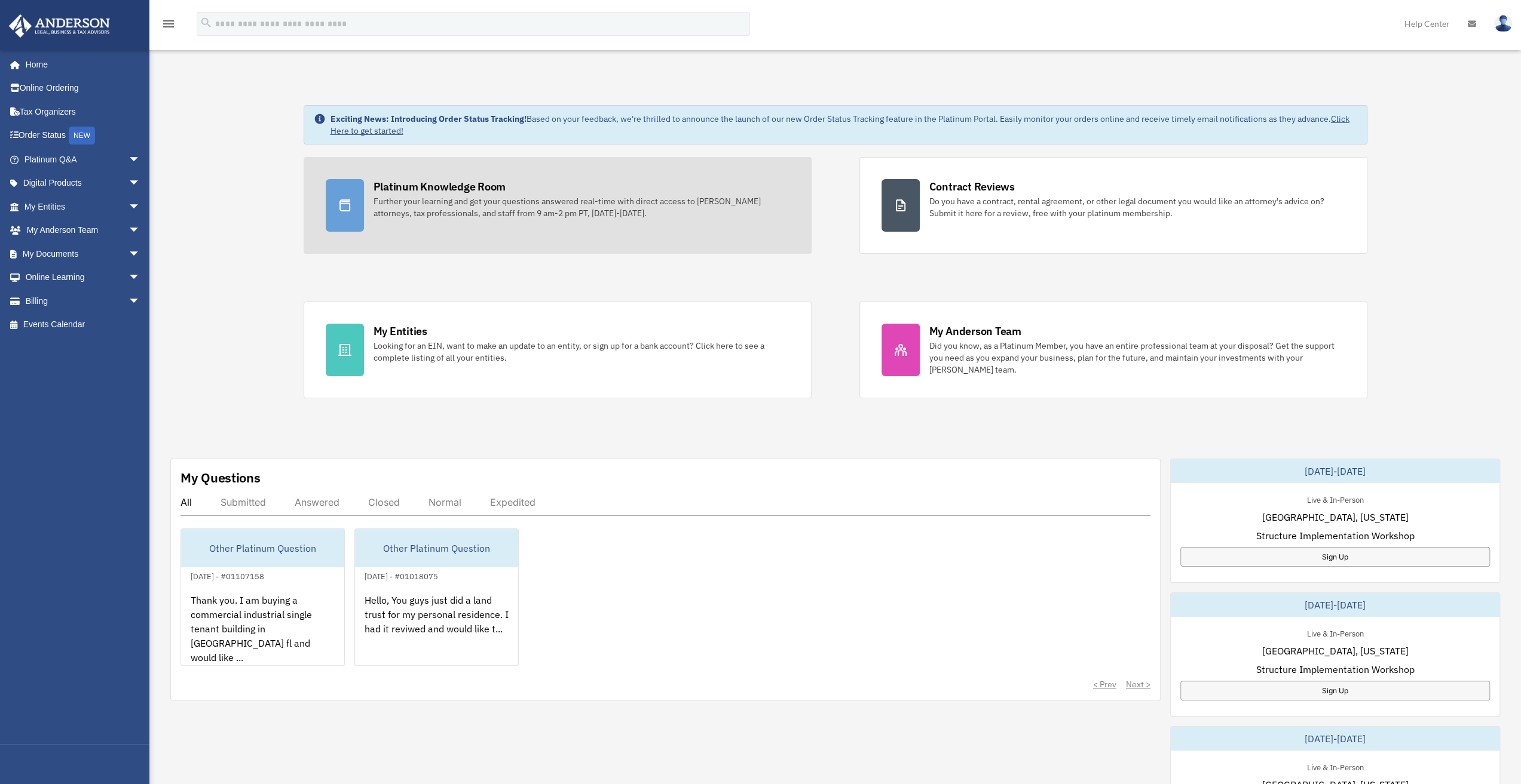
click at [465, 199] on div "Further your learning and get your questions answered real-time with direct acc…" at bounding box center [581, 208] width 416 height 24
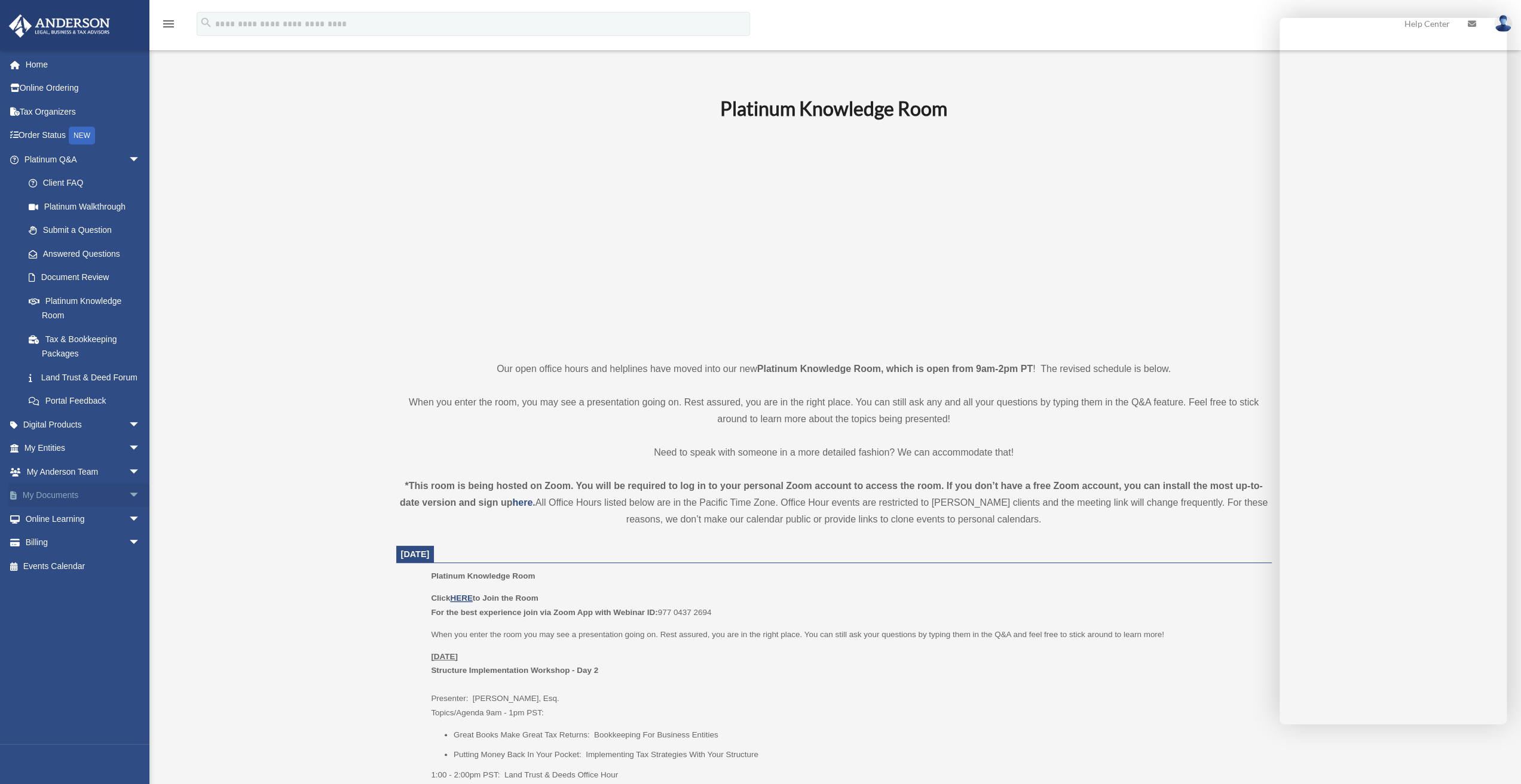
click at [129, 507] on span "arrow_drop_down" at bounding box center [141, 496] width 24 height 24
click at [49, 531] on link "Box" at bounding box center [88, 519] width 142 height 24
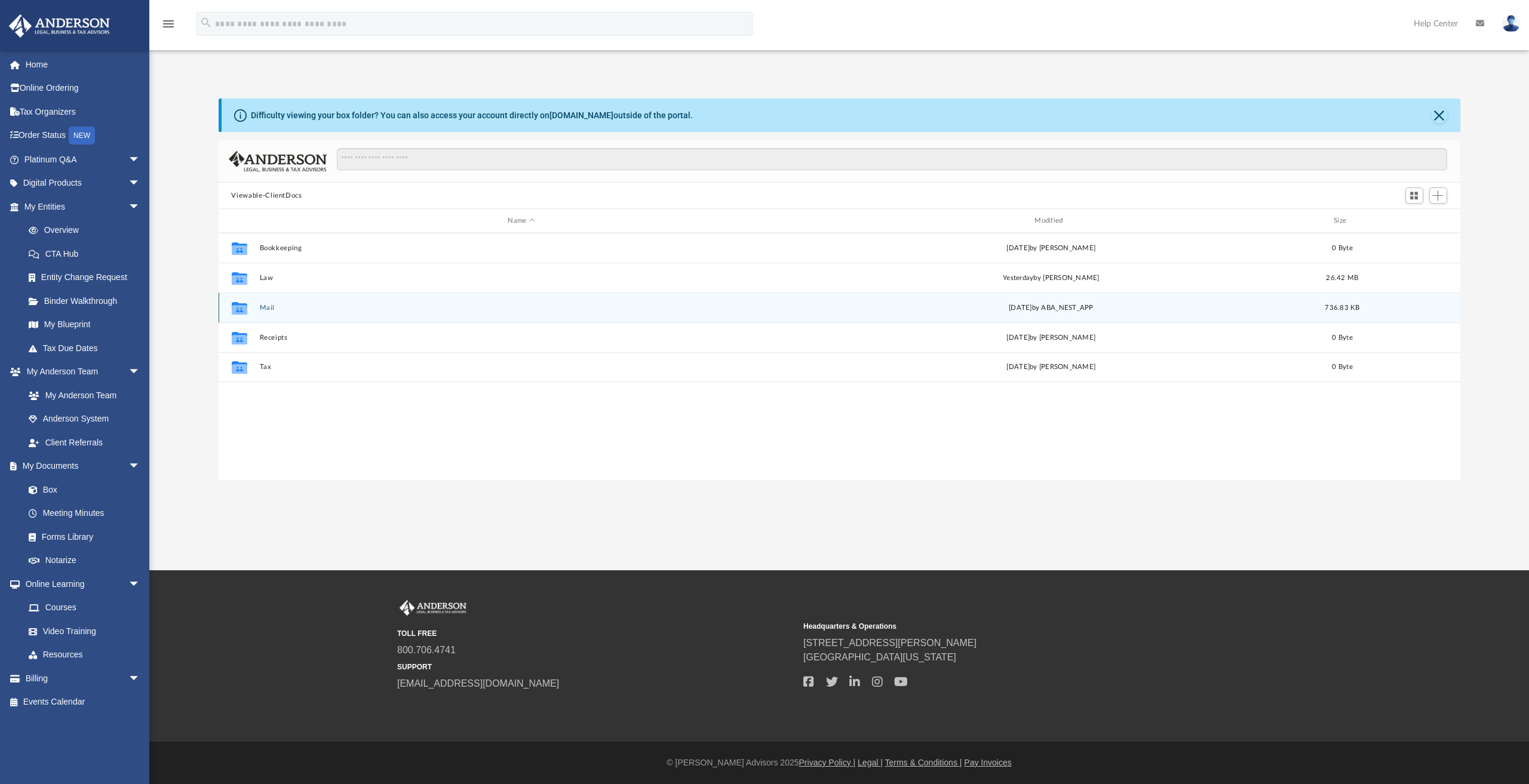
scroll to position [262, 1233]
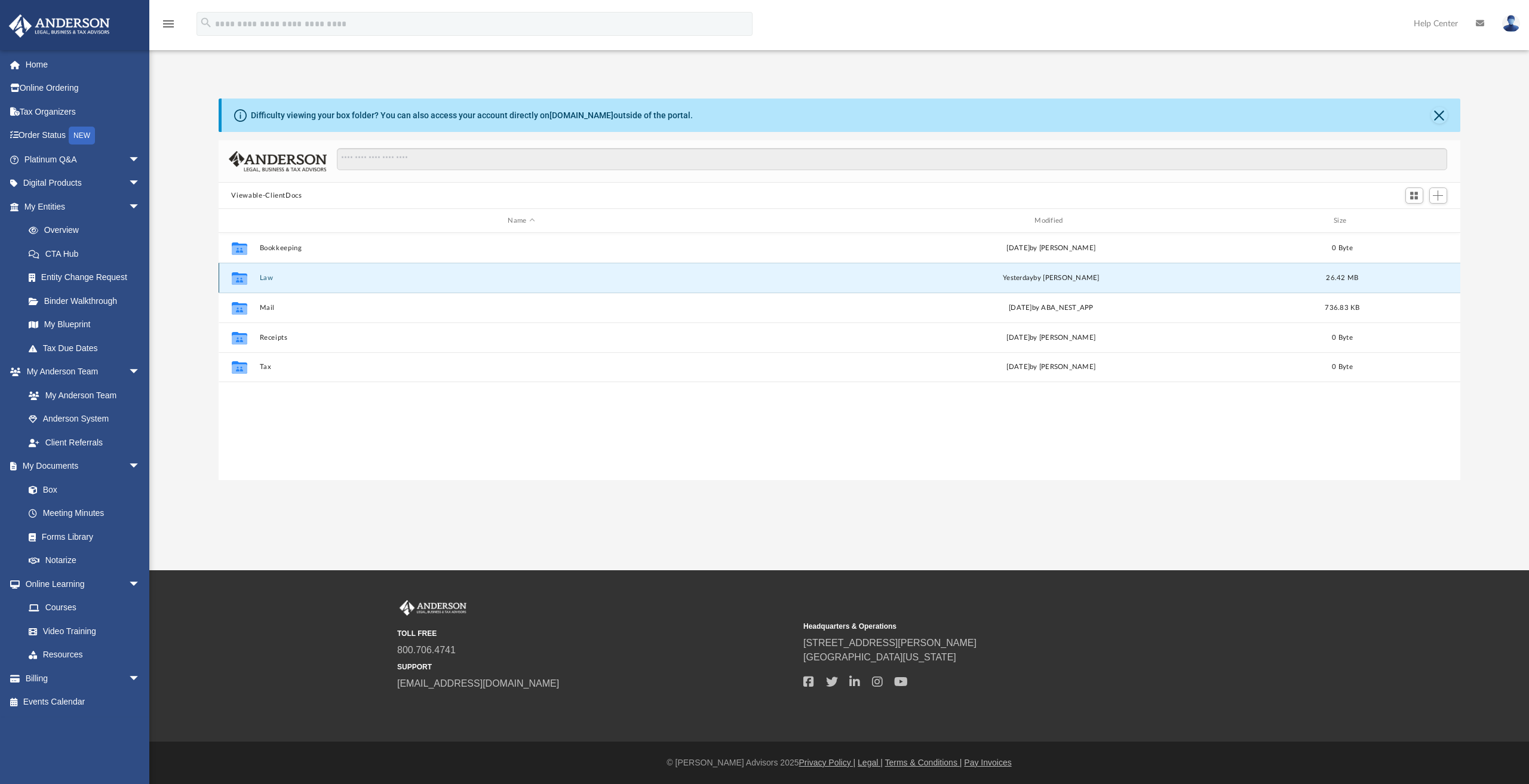
click at [267, 276] on button "Law" at bounding box center [521, 278] width 525 height 7
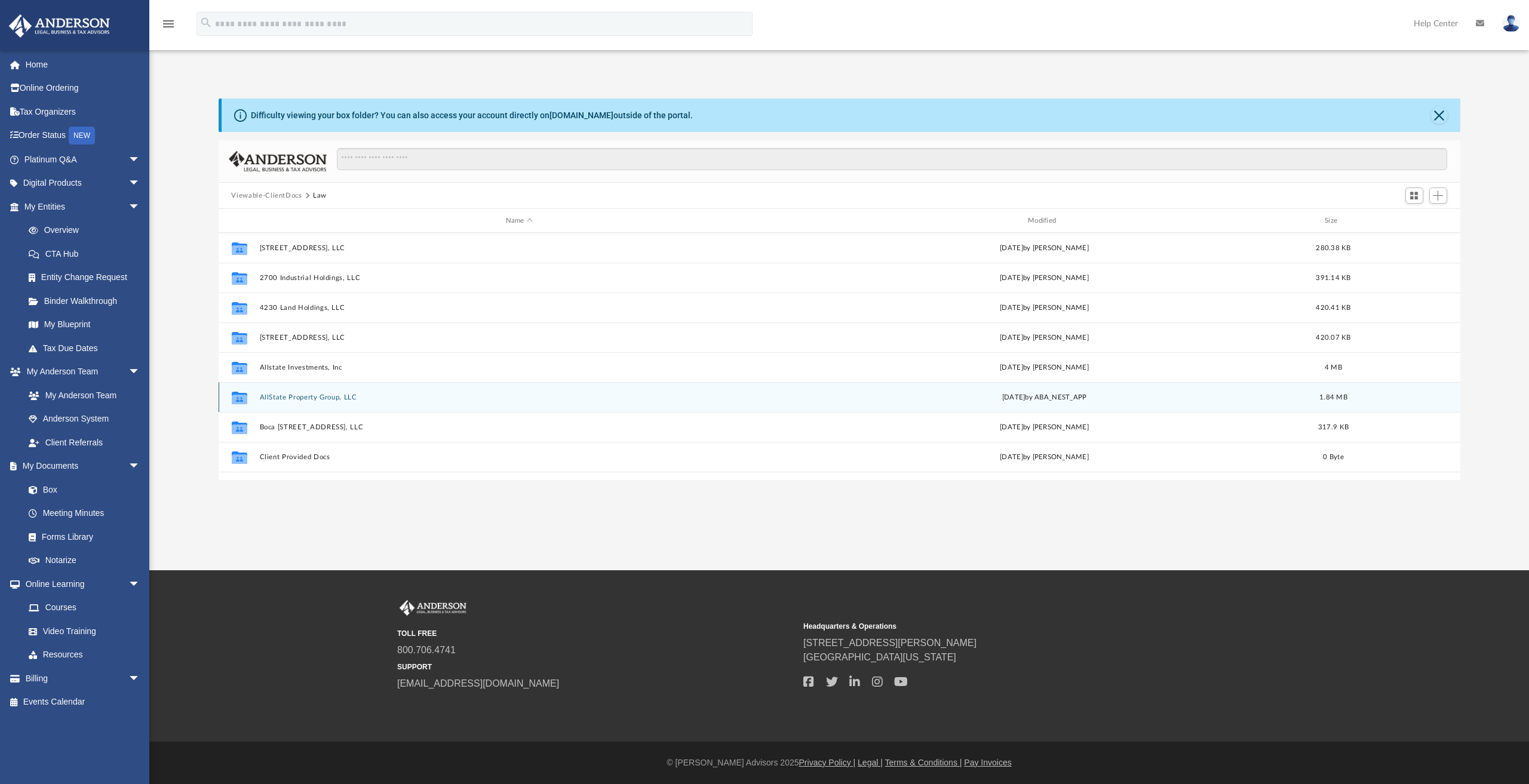
click at [307, 396] on button "AllState Property Group, LLC" at bounding box center [518, 397] width 519 height 7
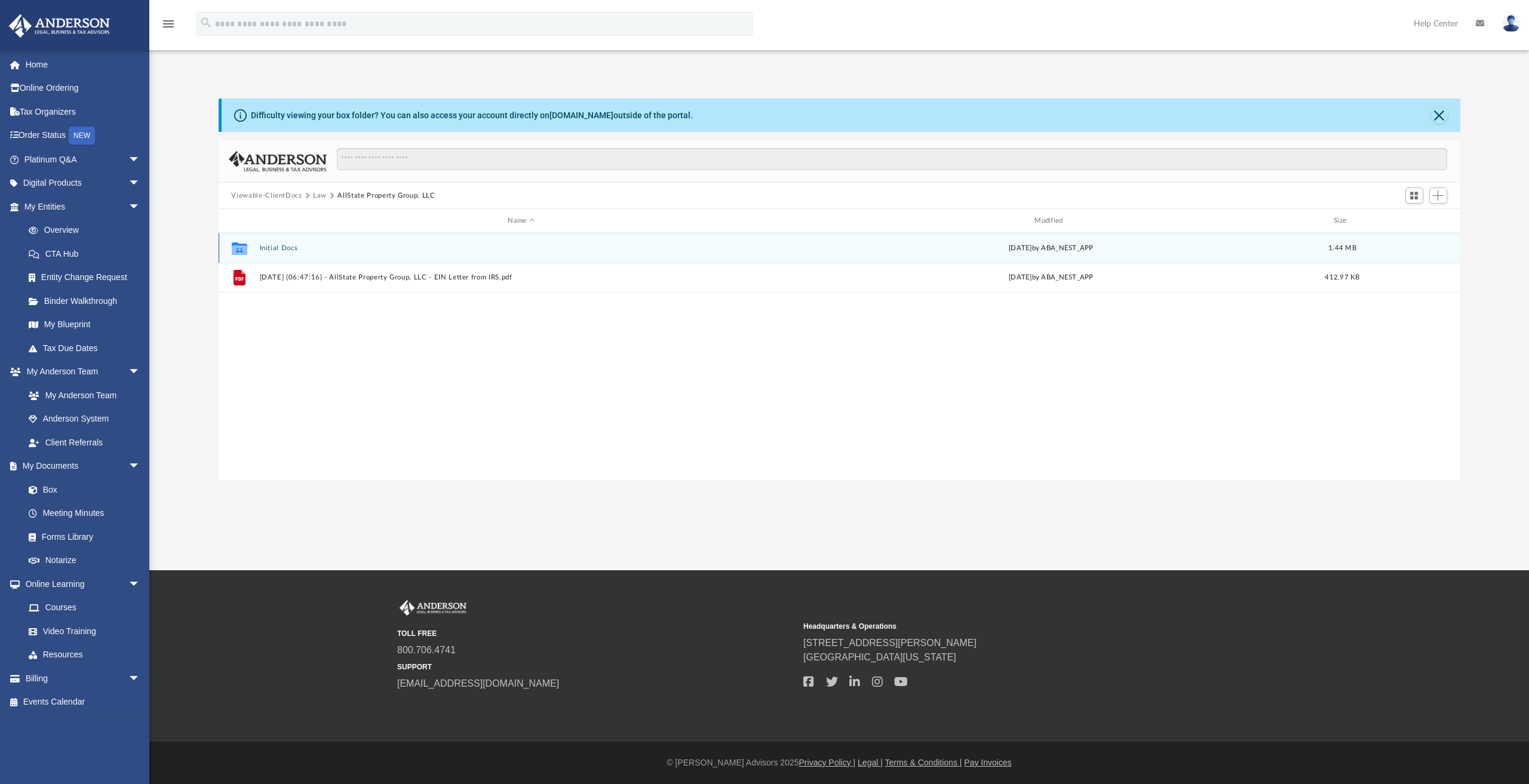
click at [282, 248] on button "Initial Docs" at bounding box center [521, 248] width 525 height 7
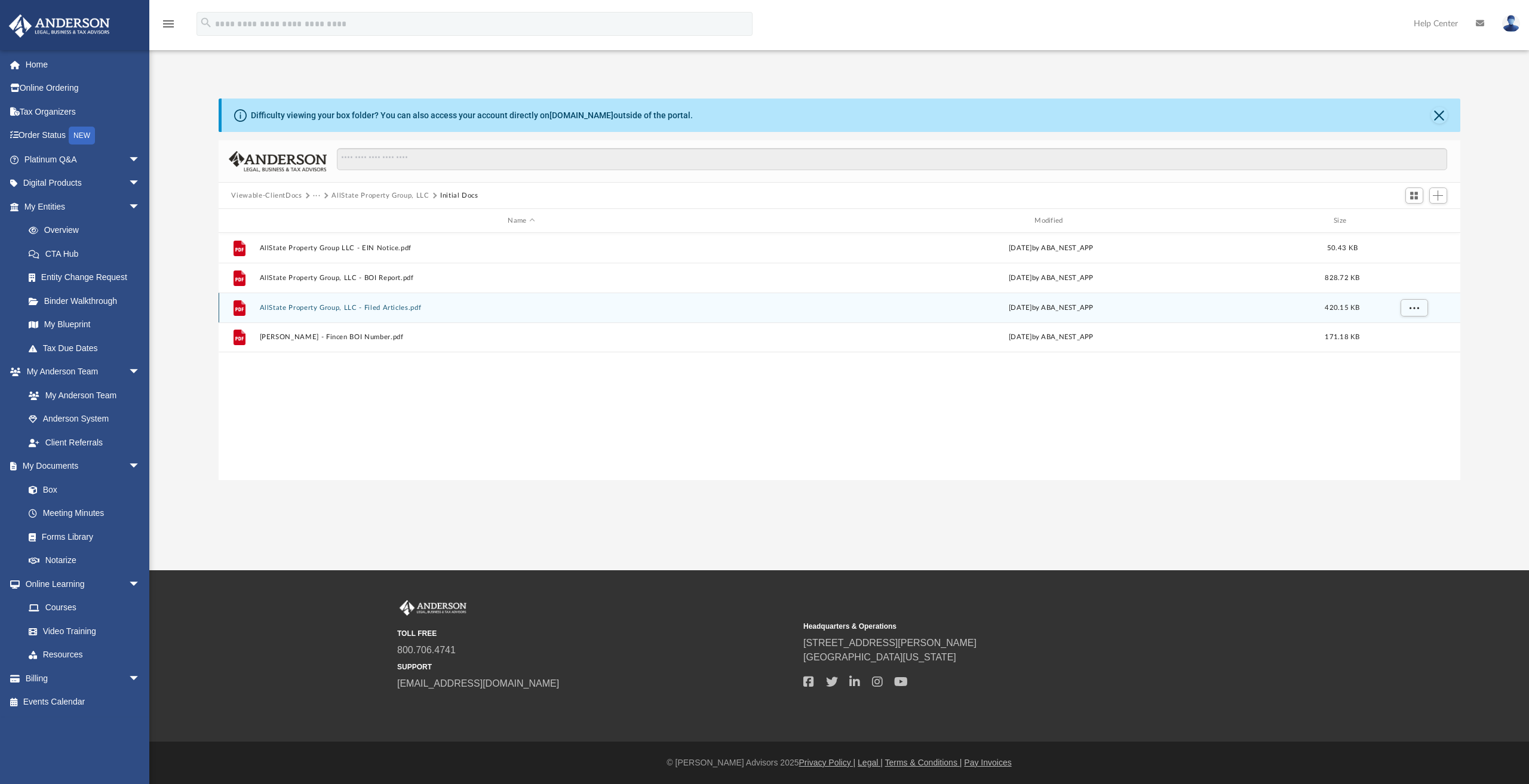
click at [376, 307] on button "AllState Property Group, LLC - Filed Articles.pdf" at bounding box center [521, 308] width 525 height 7
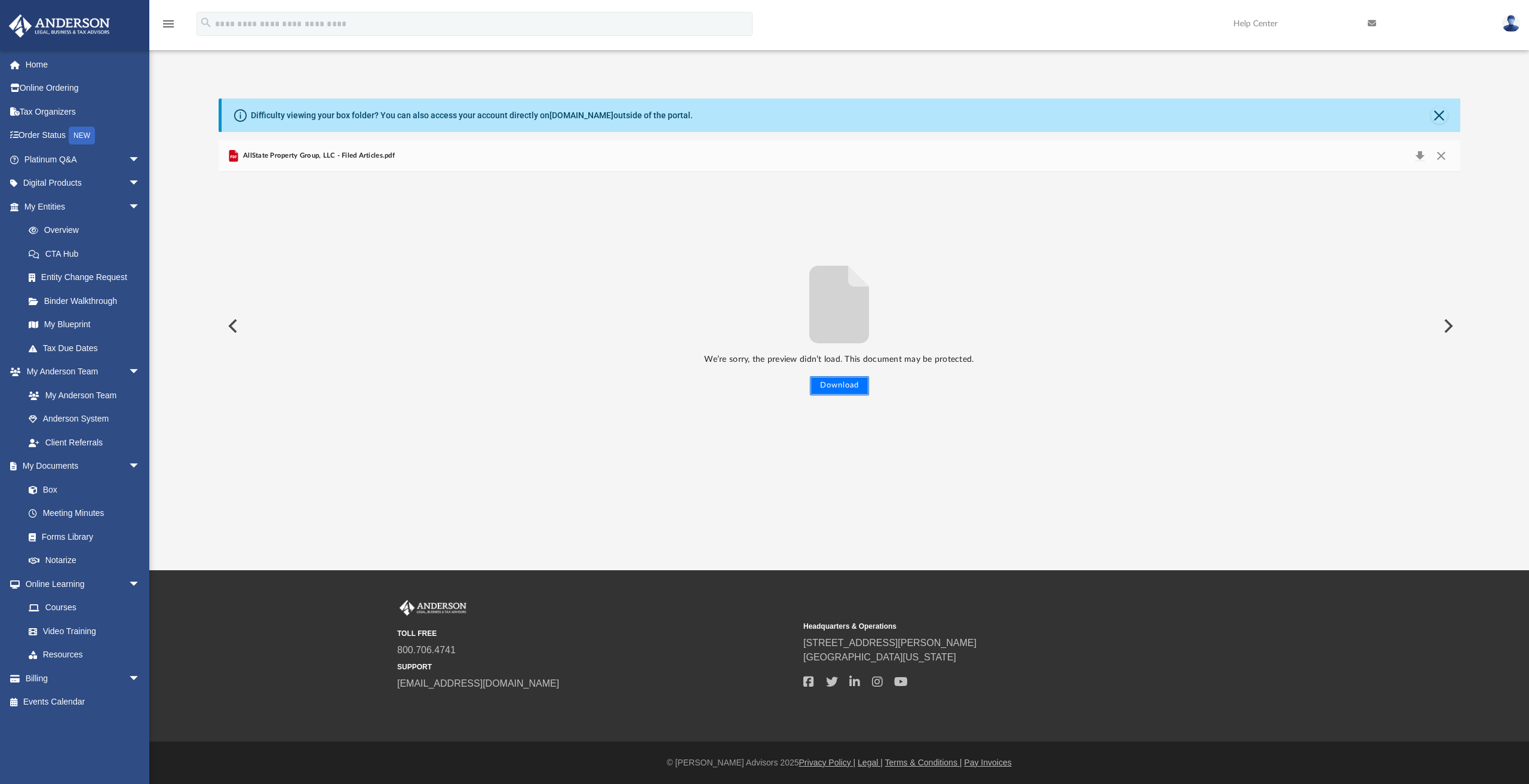
click at [840, 383] on button "Download" at bounding box center [839, 386] width 59 height 20
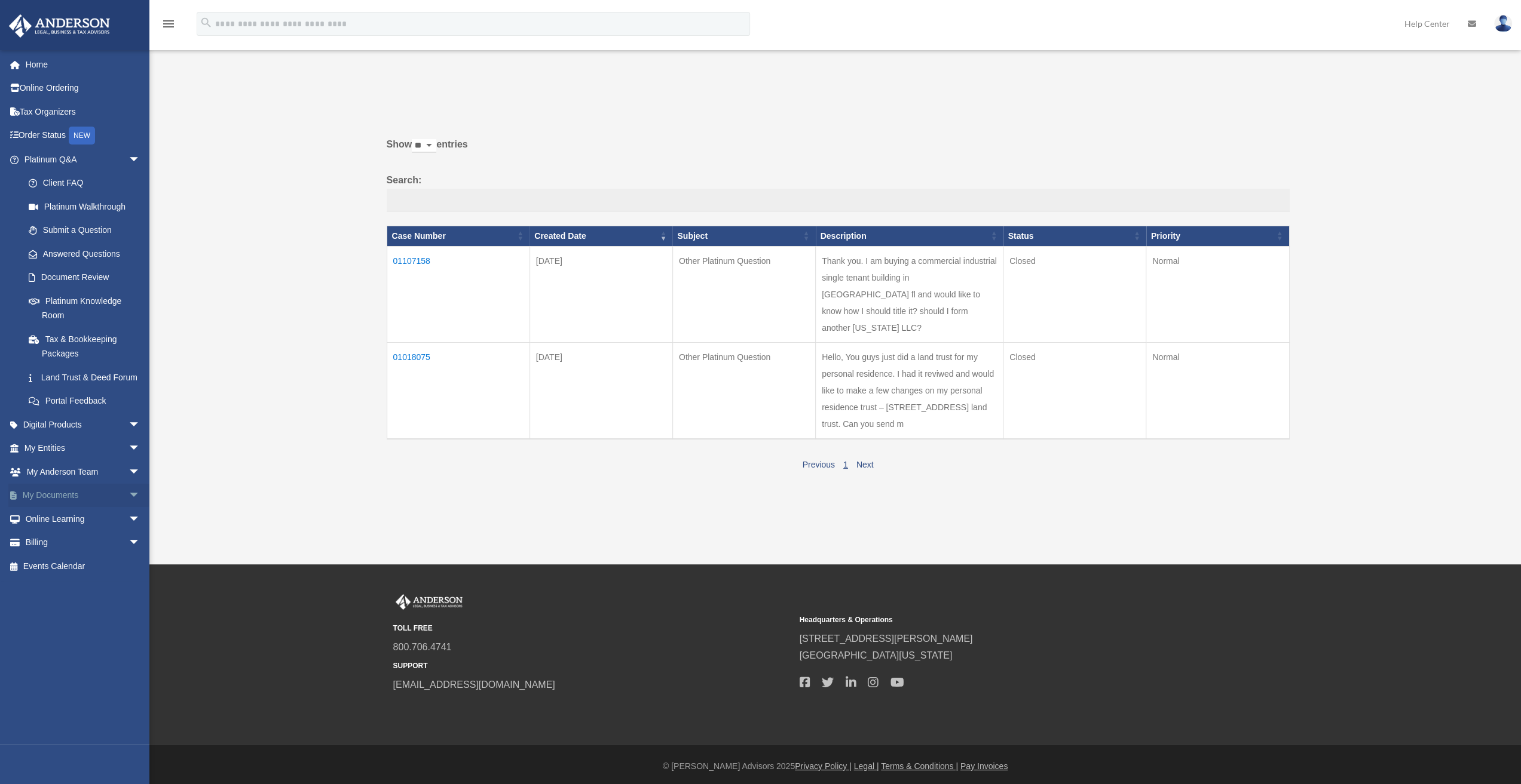
click at [129, 508] on span "arrow_drop_down" at bounding box center [141, 496] width 24 height 24
click at [49, 531] on link "Box" at bounding box center [88, 519] width 142 height 24
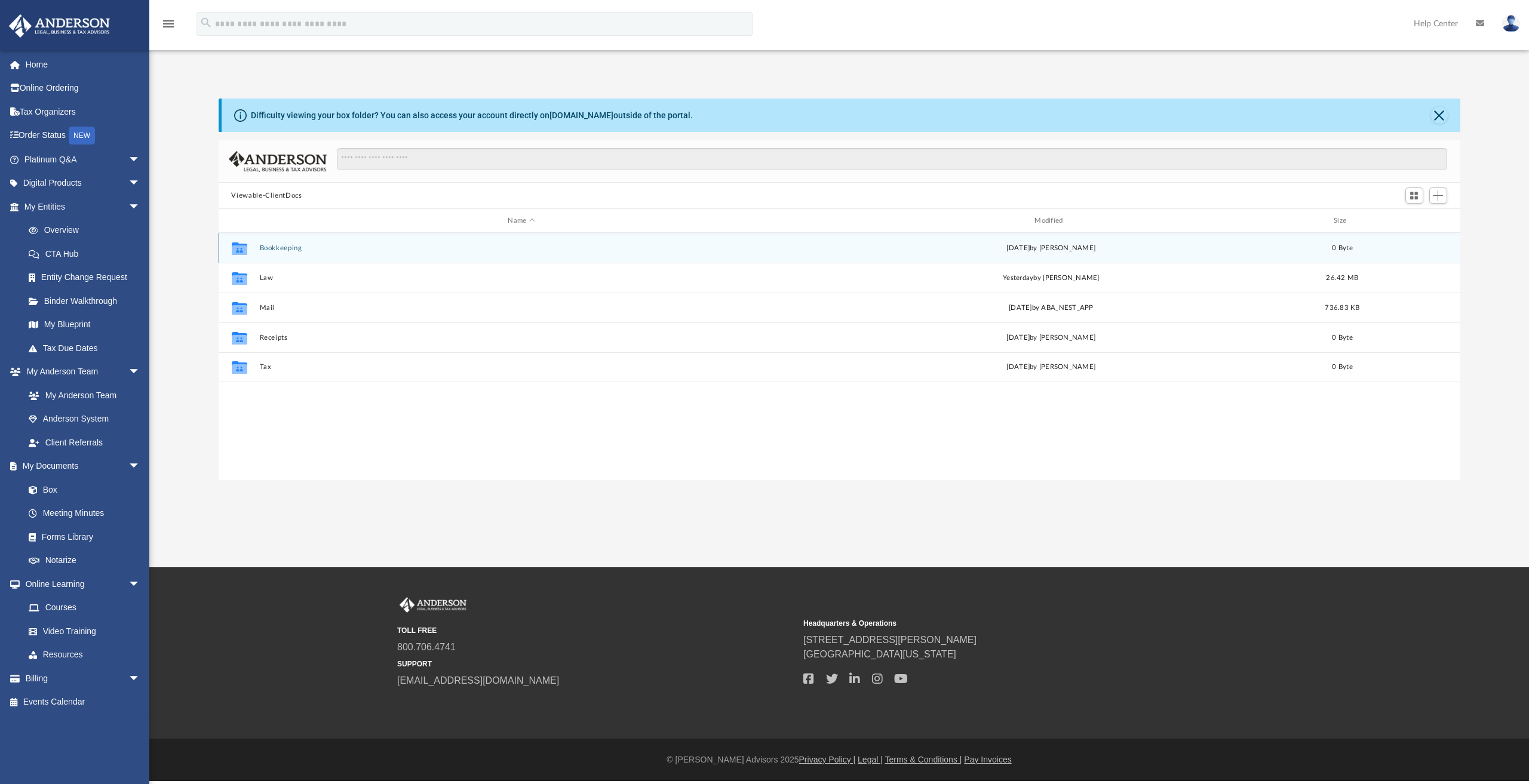
scroll to position [262, 1233]
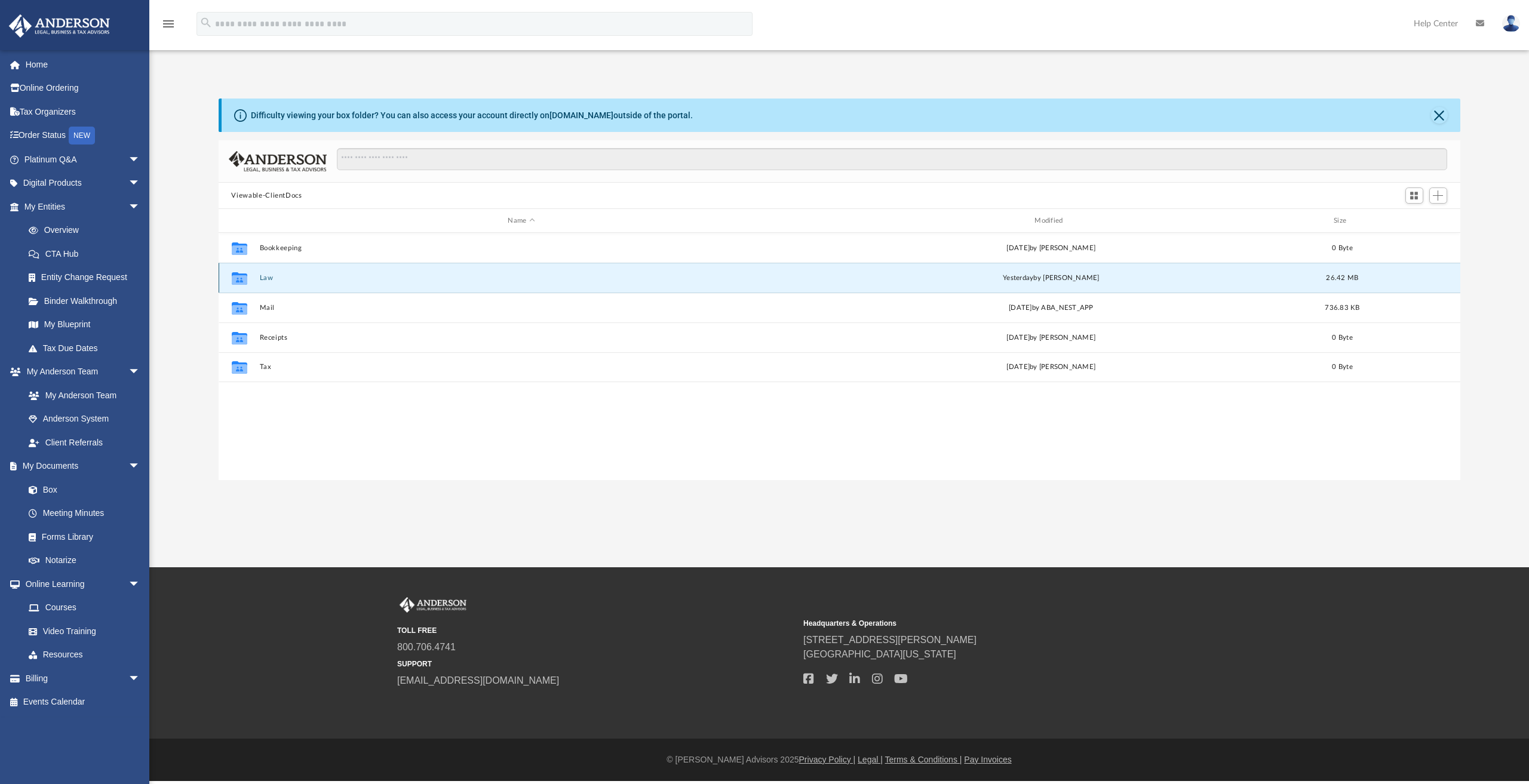
click at [268, 278] on button "Law" at bounding box center [521, 278] width 525 height 7
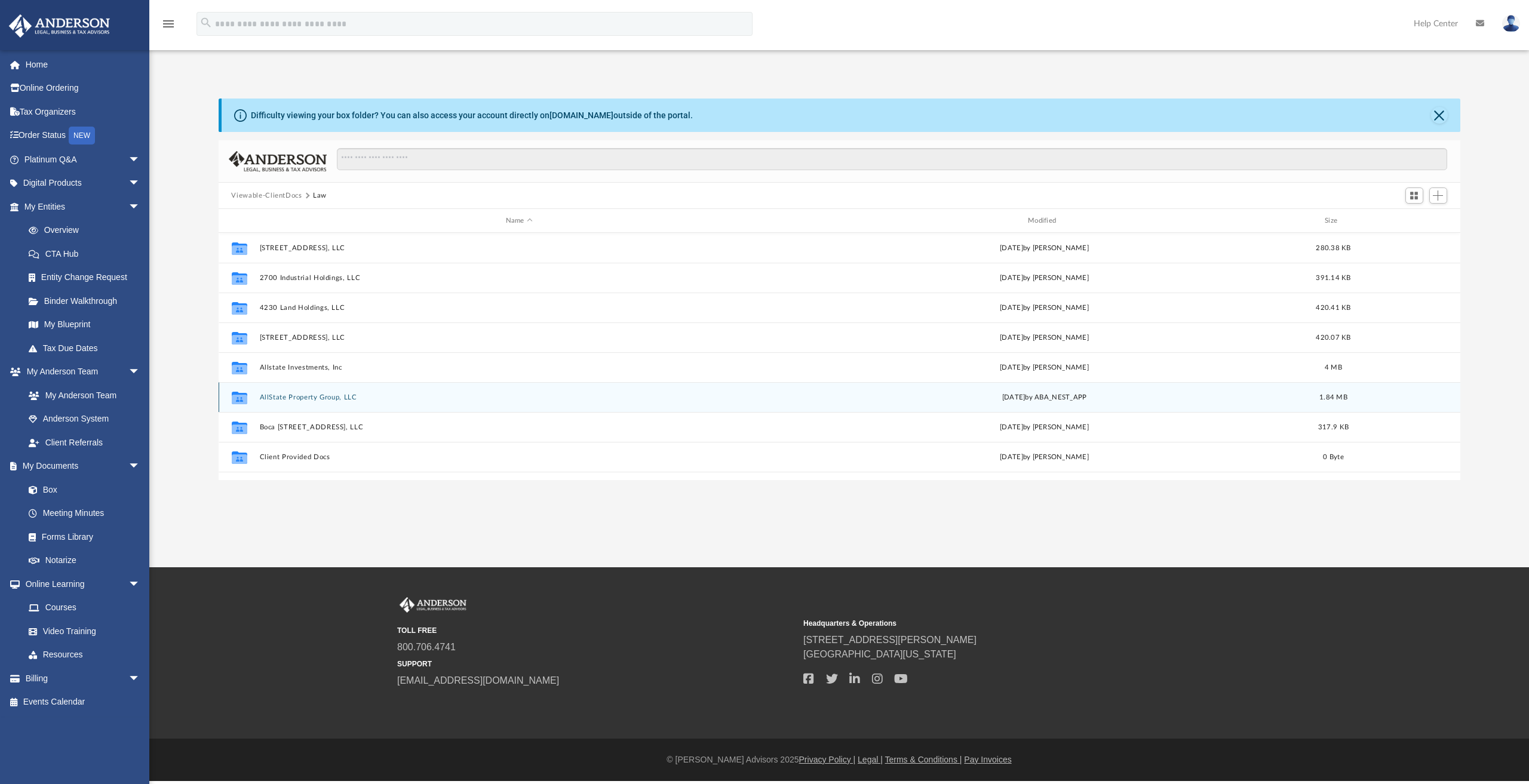
click at [301, 393] on button "AllState Property Group, LLC" at bounding box center [518, 397] width 519 height 7
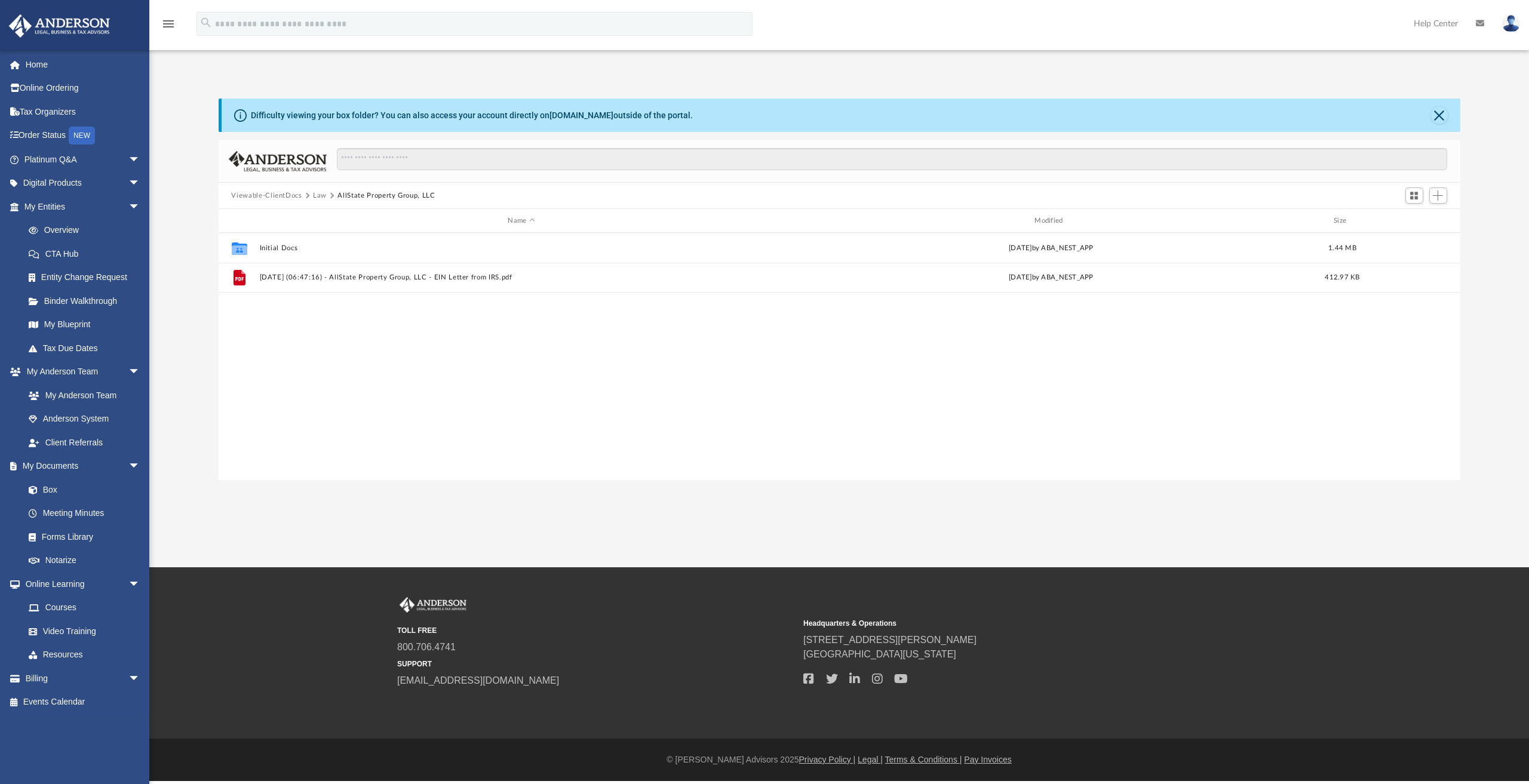
click at [302, 393] on div "Collaborated Folder Initial Docs [DATE] by ABA_NEST_APP 1.44 MB File [DATE] (06…" at bounding box center [840, 357] width 1242 height 248
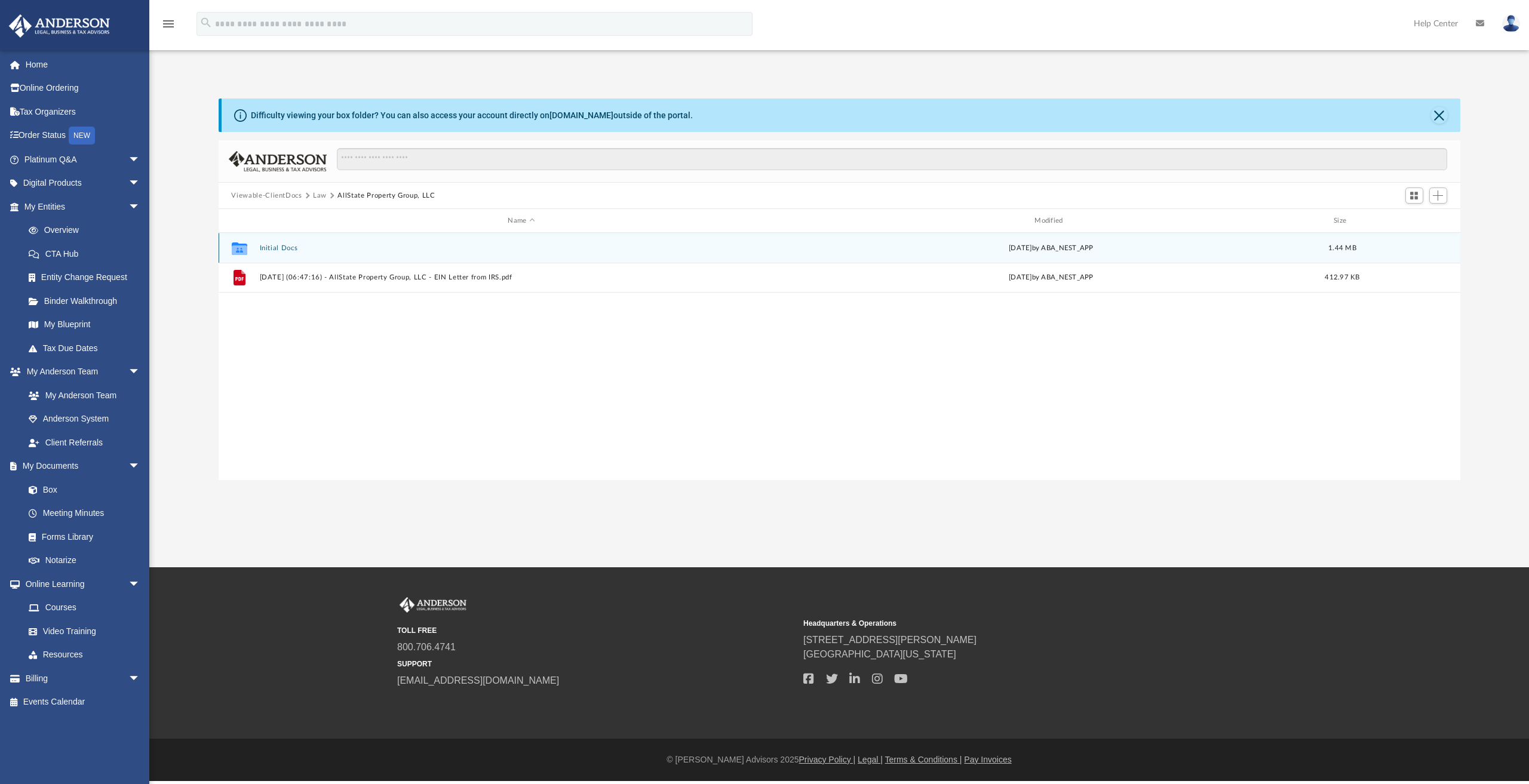
click at [285, 244] on button "Initial Docs" at bounding box center [521, 248] width 525 height 7
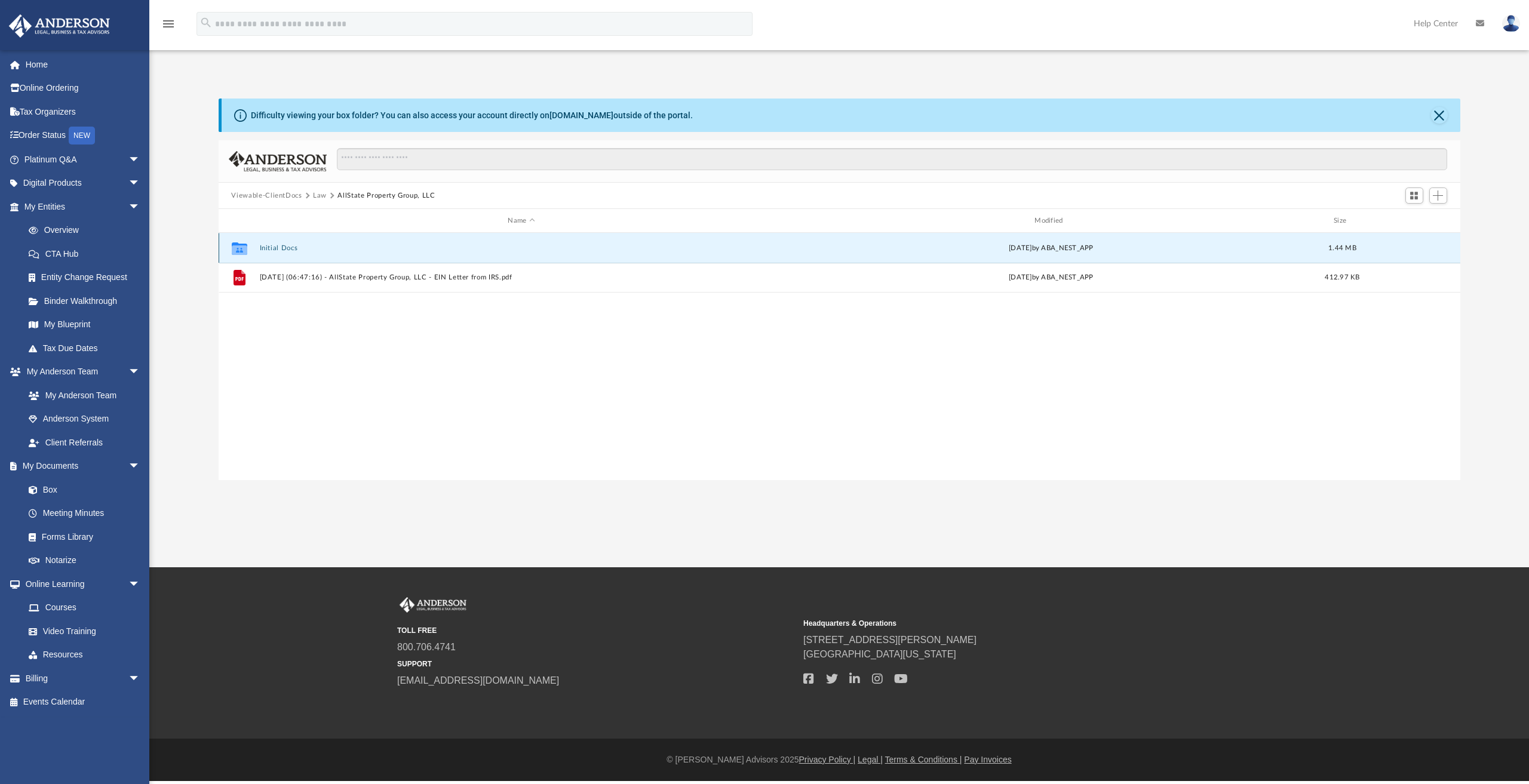
click at [285, 244] on button "Initial Docs" at bounding box center [521, 248] width 525 height 7
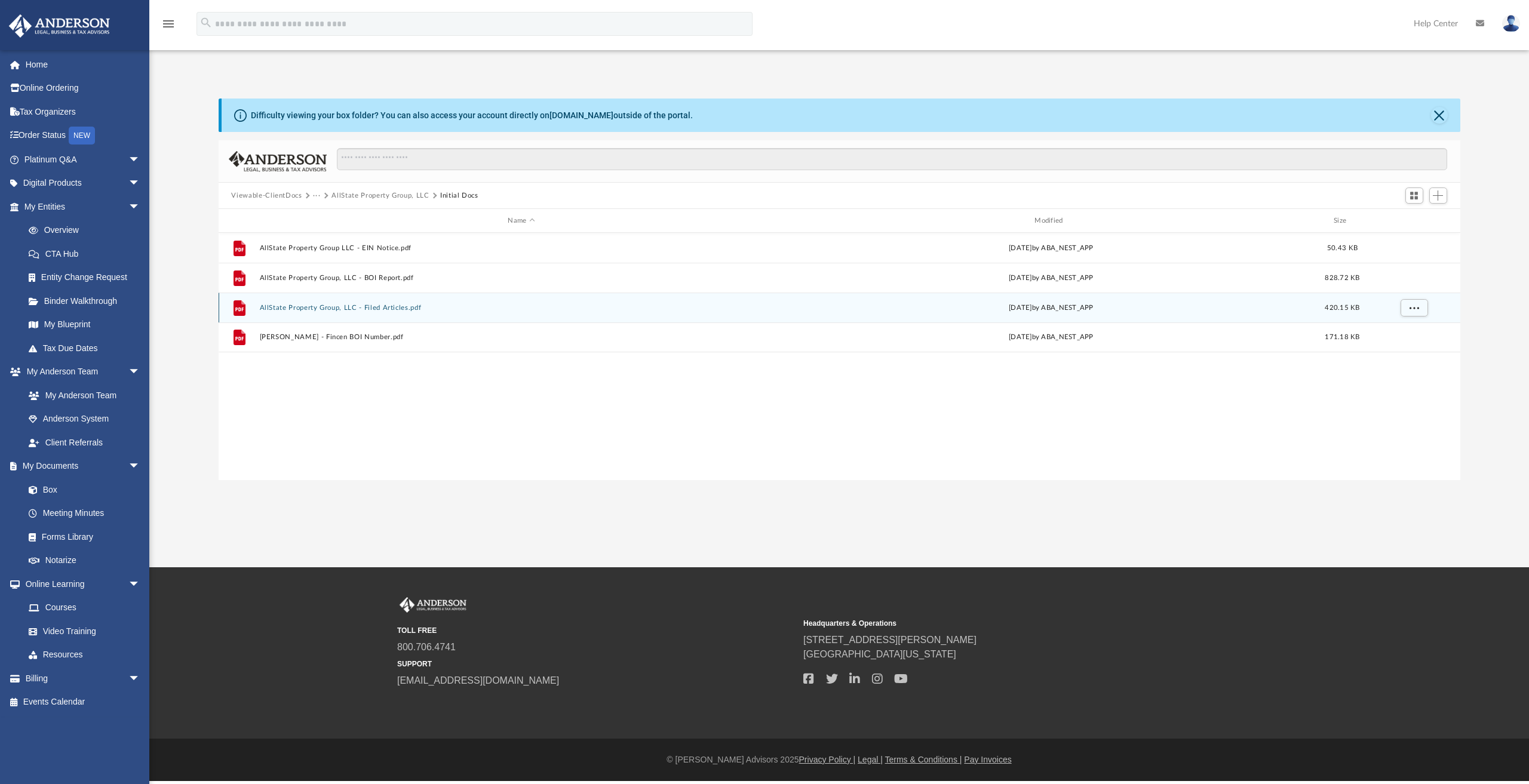
click at [336, 307] on button "AllState Property Group, LLC - Filed Articles.pdf" at bounding box center [521, 308] width 525 height 7
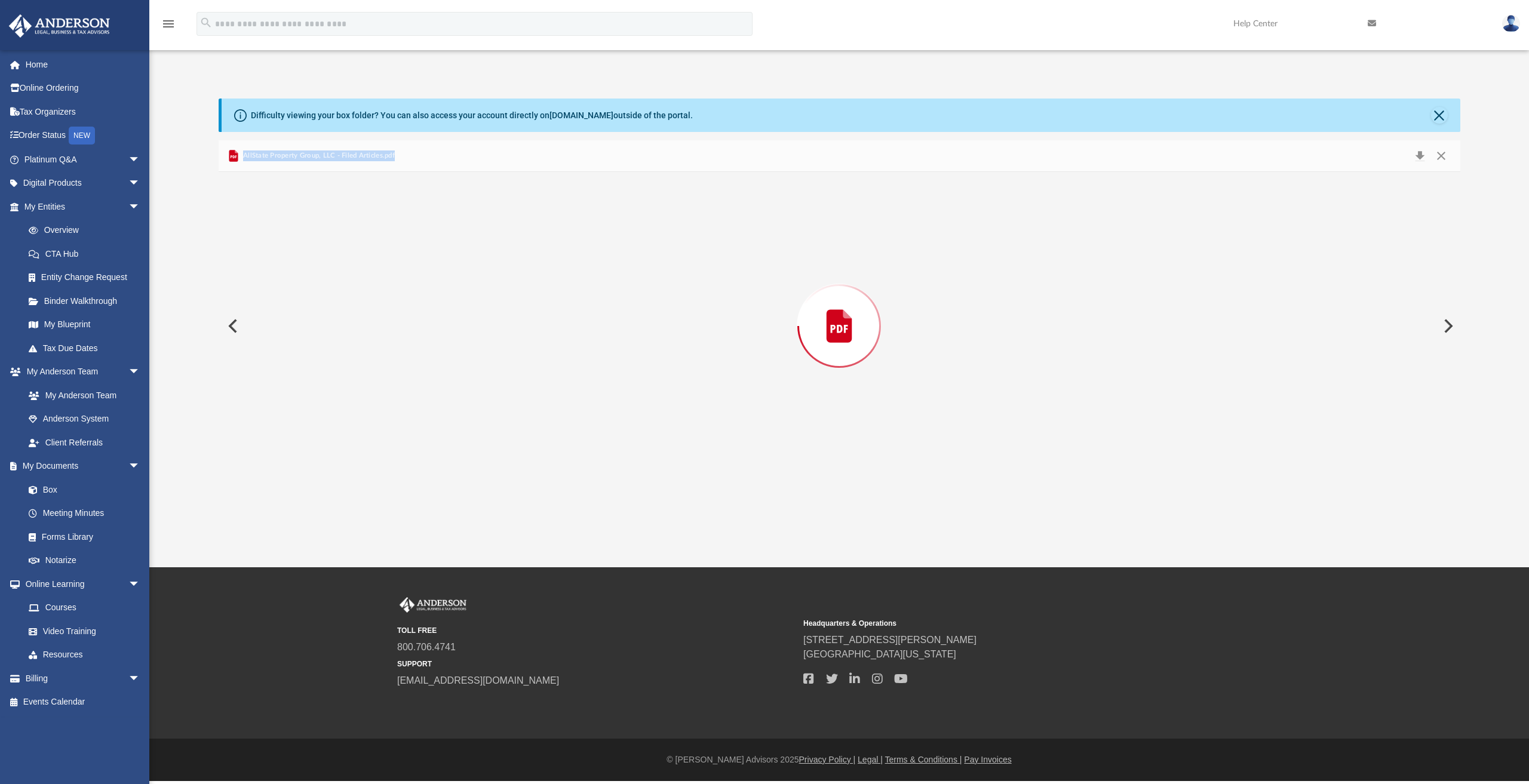
click at [336, 307] on div "Preview" at bounding box center [840, 326] width 1242 height 309
click at [1441, 157] on button "Close" at bounding box center [1441, 156] width 21 height 17
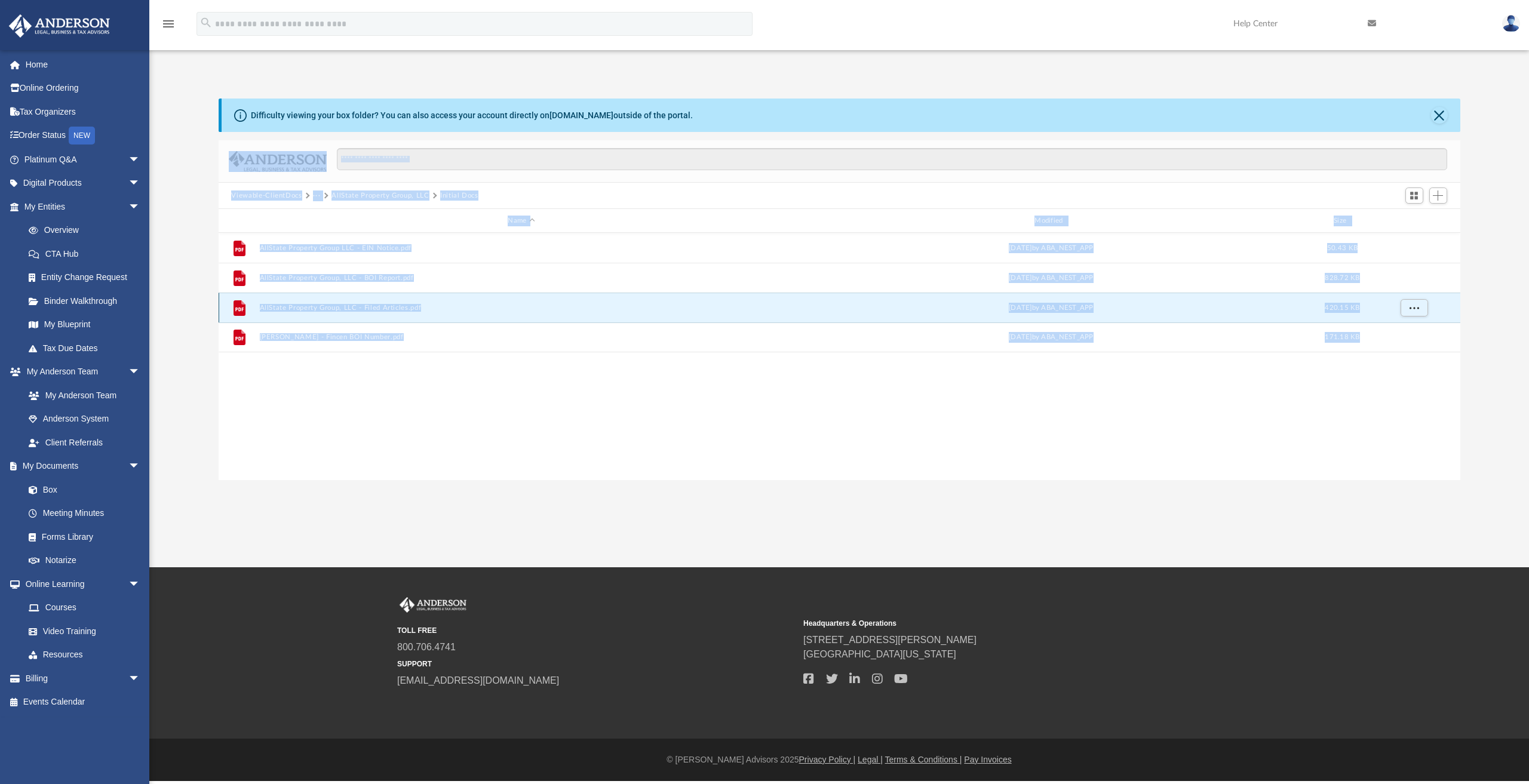
click at [350, 307] on button "AllState Property Group, LLC - Filed Articles.pdf" at bounding box center [521, 308] width 525 height 7
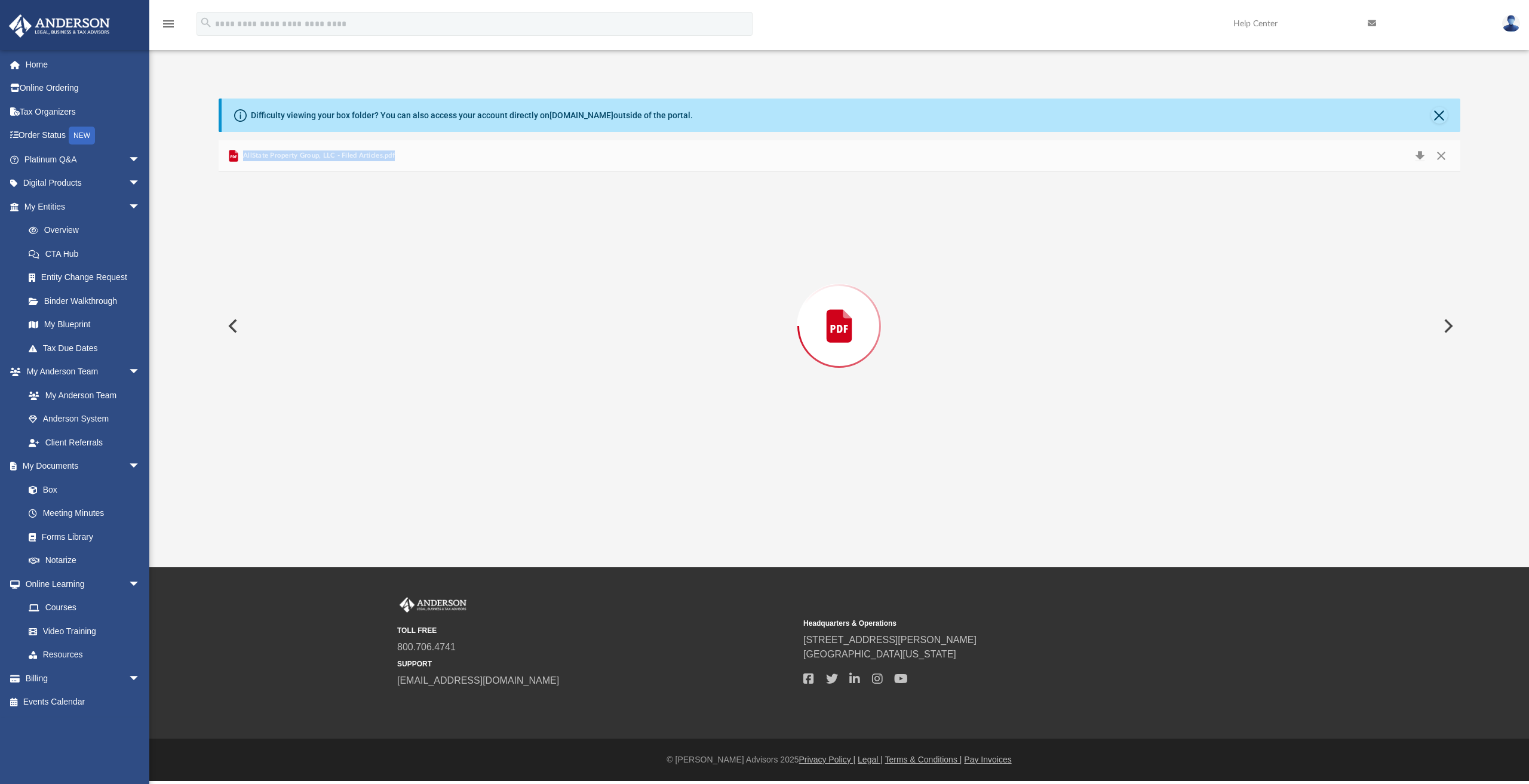
click at [350, 307] on div "Preview" at bounding box center [840, 326] width 1242 height 309
click at [1441, 112] on button "Close" at bounding box center [1439, 116] width 17 height 17
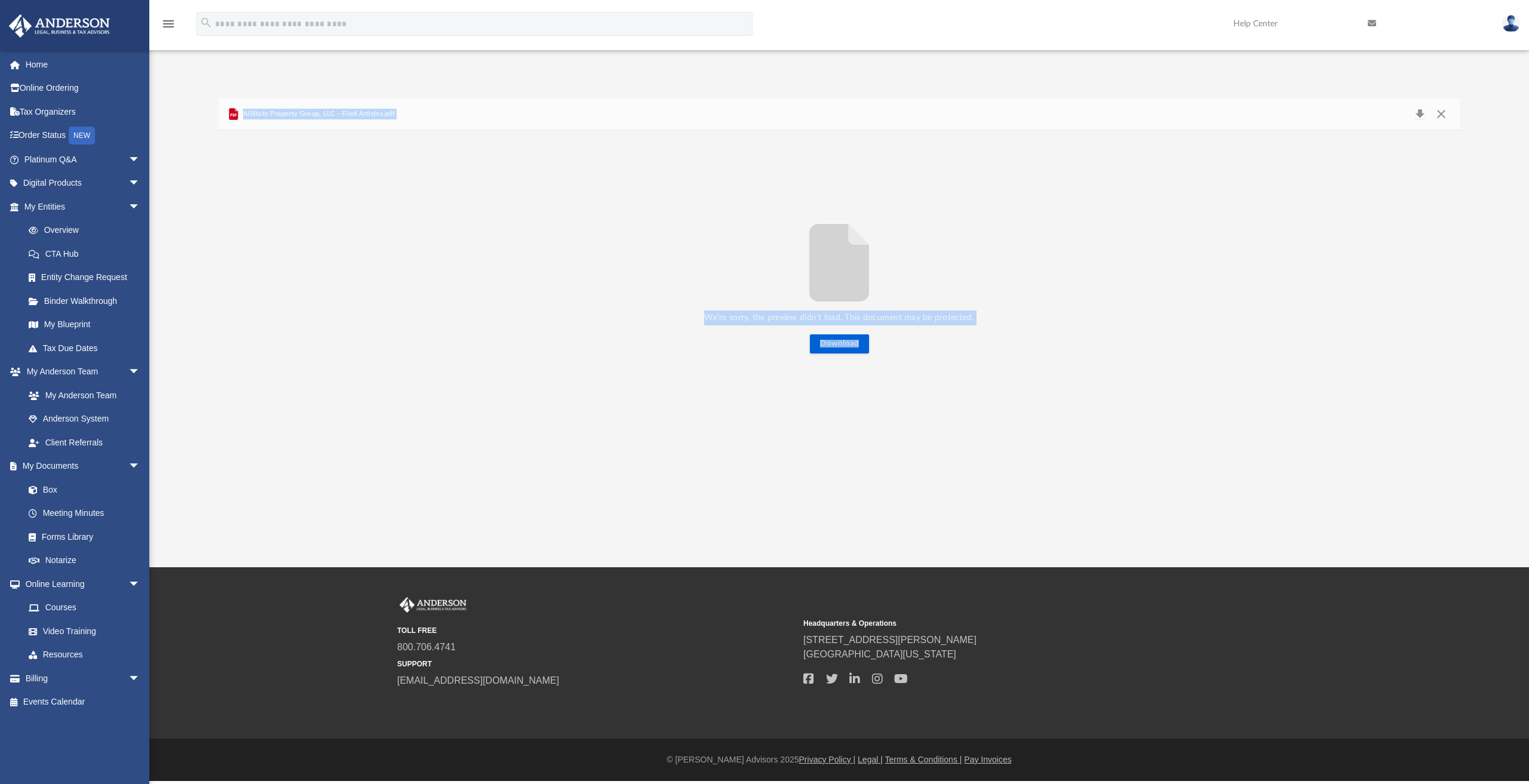
click at [1373, 23] on icon at bounding box center [1371, 23] width 8 height 8
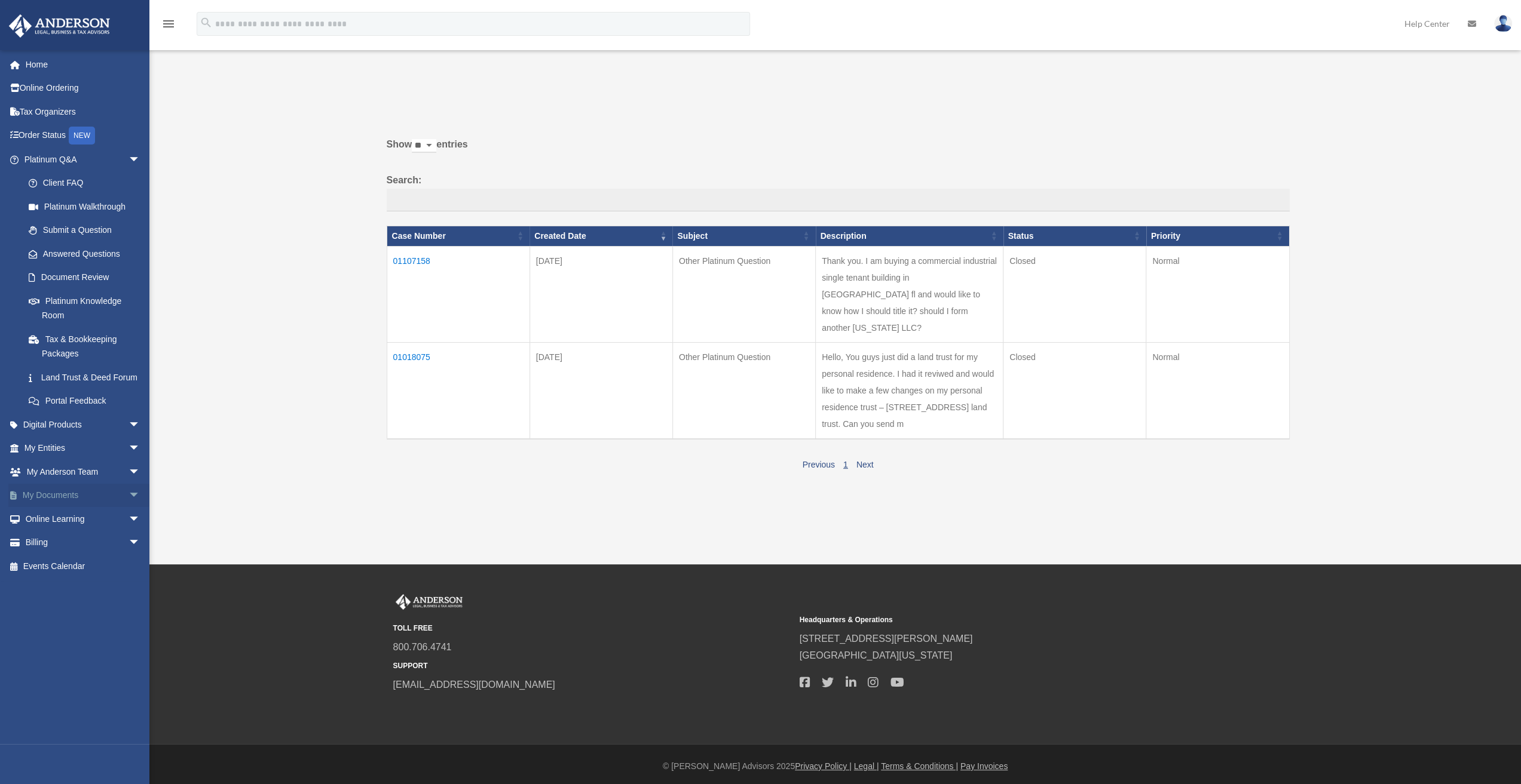
click at [129, 506] on span "arrow_drop_down" at bounding box center [141, 496] width 24 height 24
click at [53, 531] on link "Box" at bounding box center [88, 519] width 142 height 24
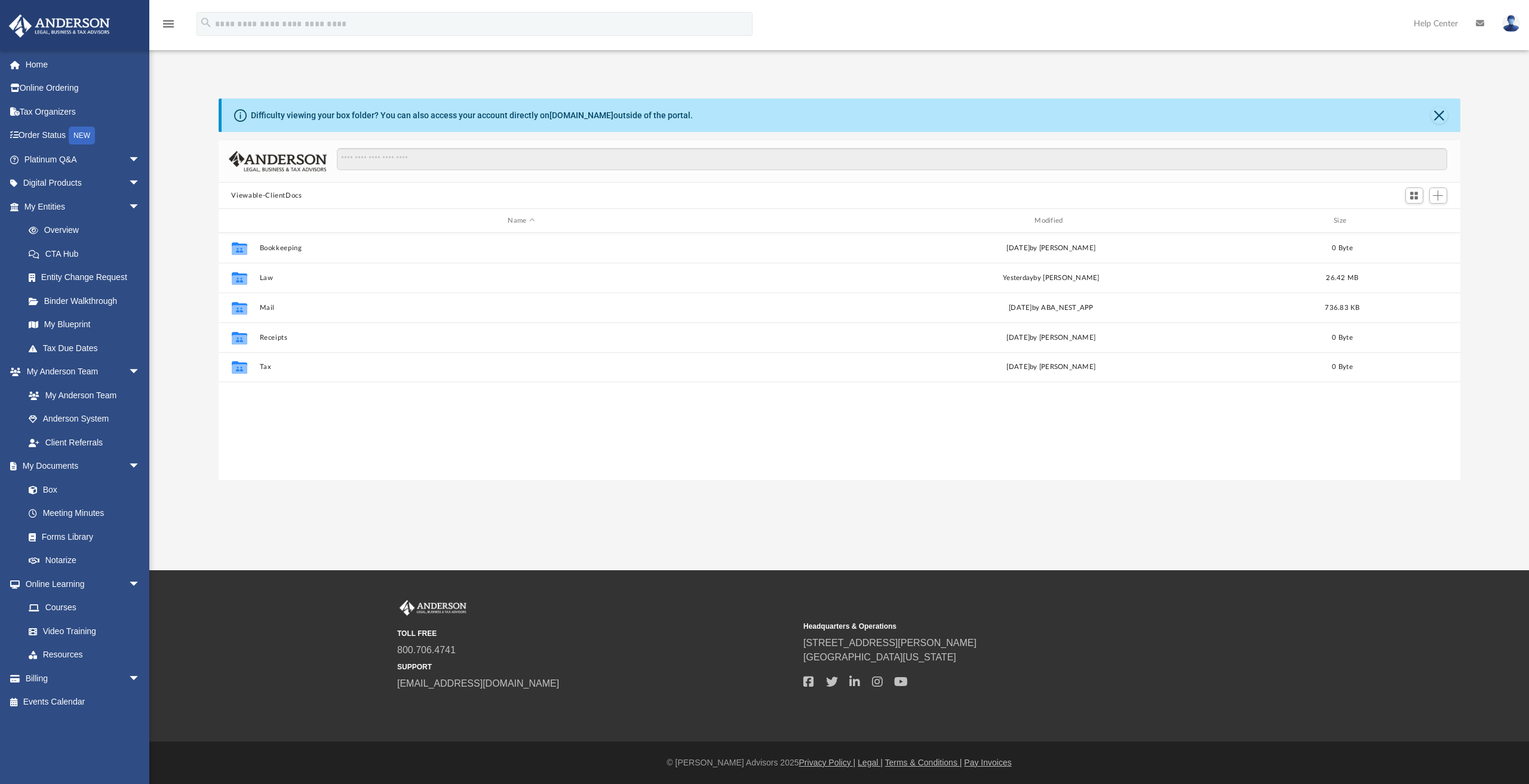
scroll to position [262, 1233]
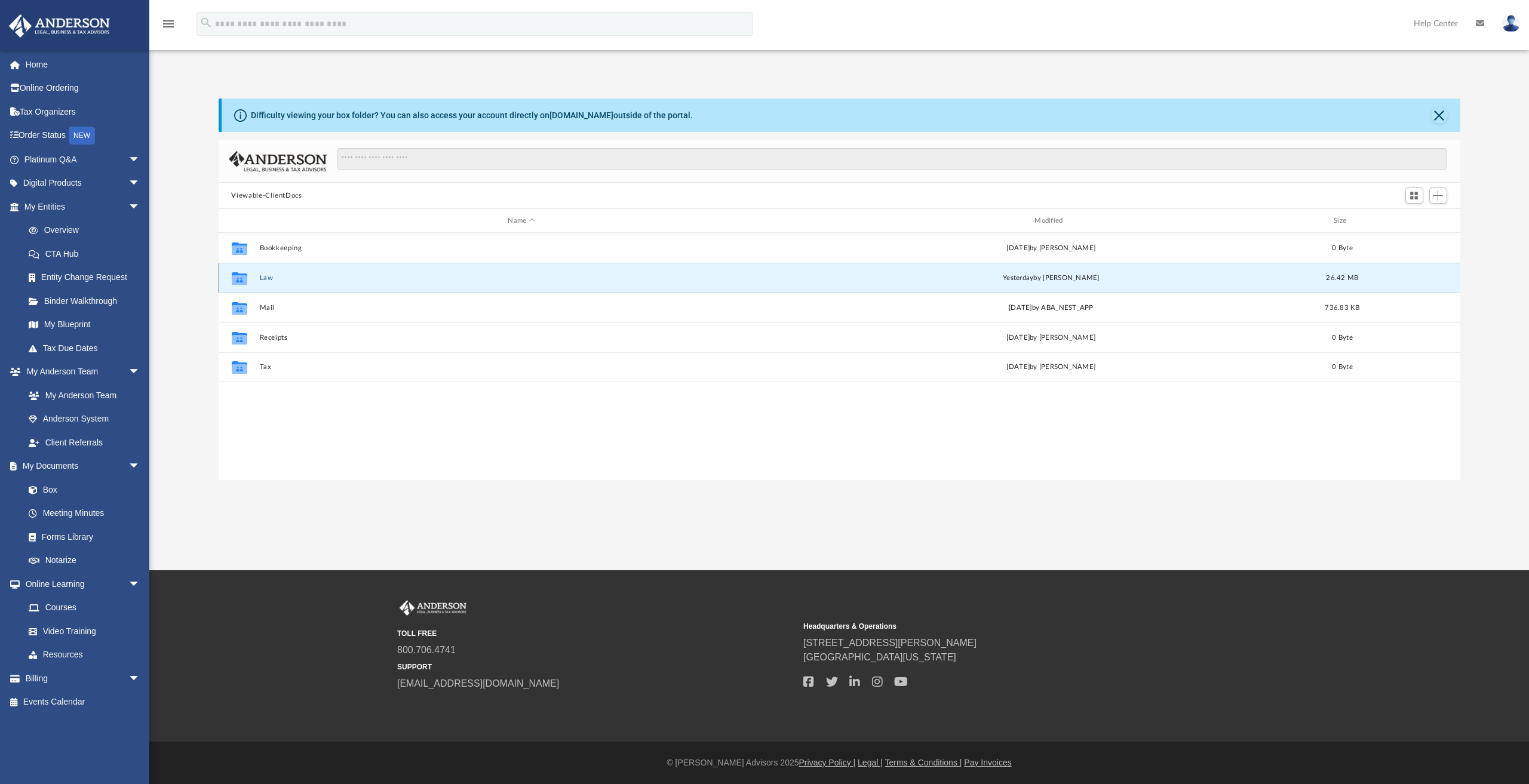
click at [270, 277] on button "Law" at bounding box center [521, 278] width 525 height 7
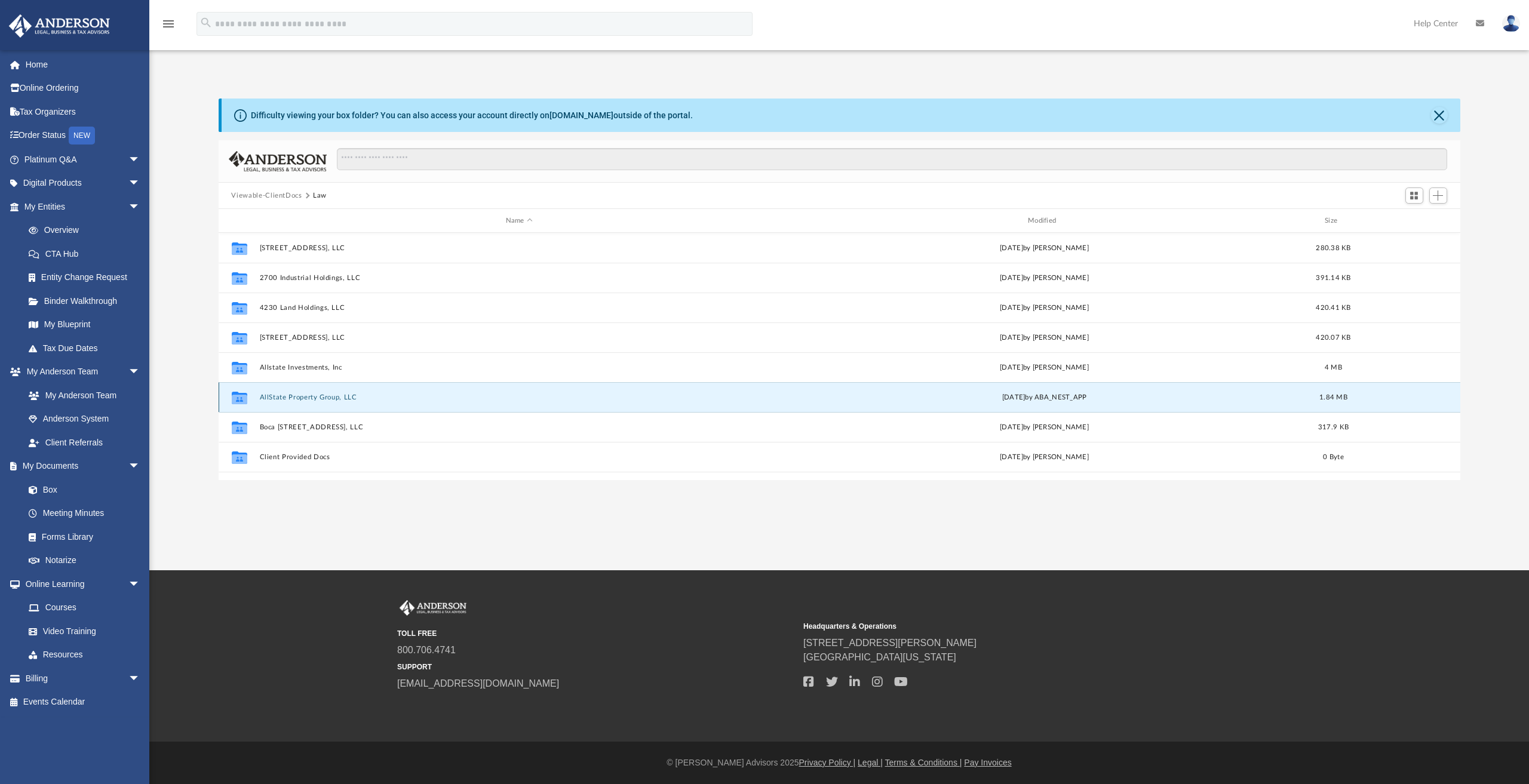
click at [308, 395] on button "AllState Property Group, LLC" at bounding box center [518, 397] width 519 height 7
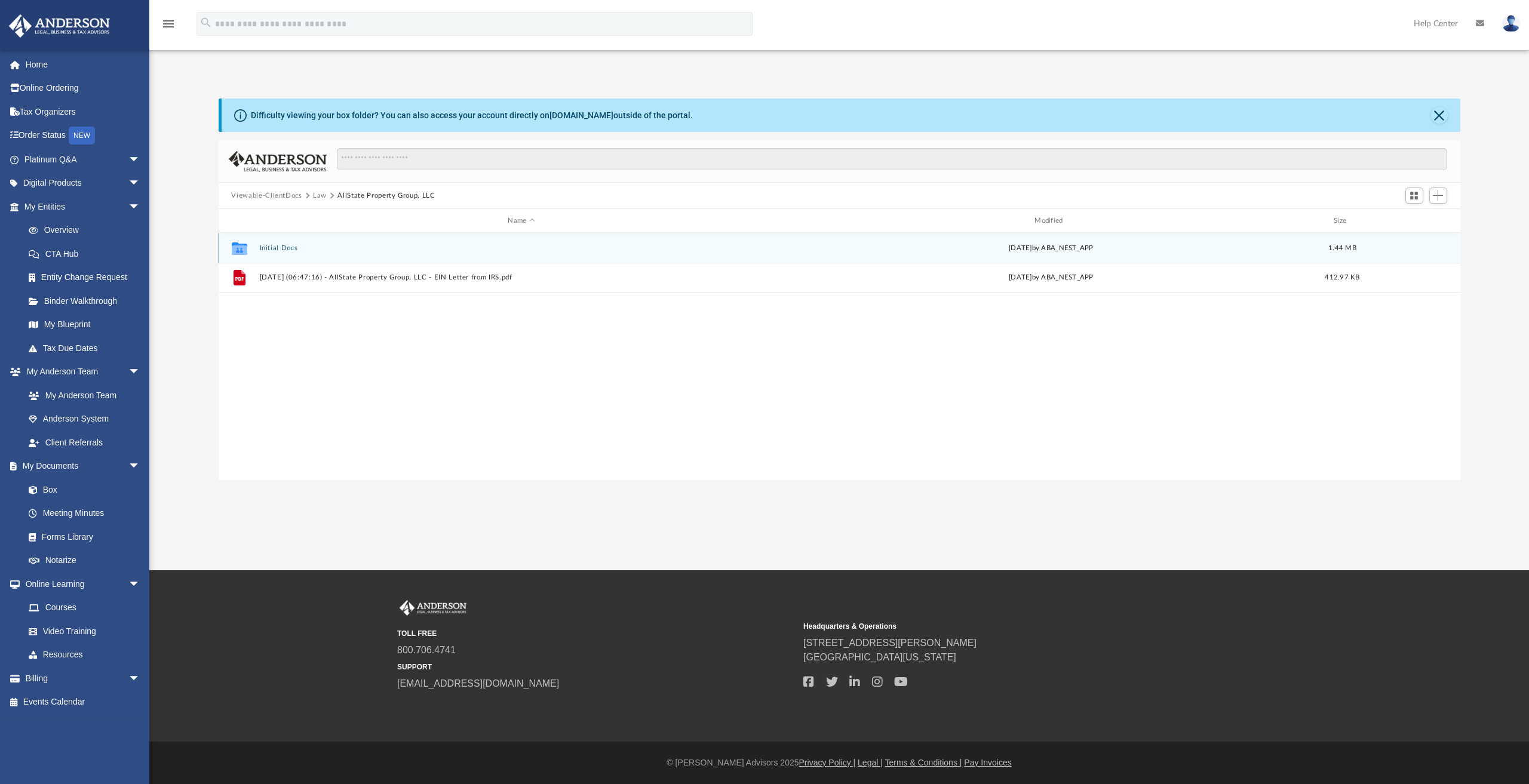
click at [280, 243] on div "Collaborated Folder Initial Docs Thu Feb 27 2025 by ABA_NEST_APP 1.44 MB" at bounding box center [840, 248] width 1242 height 30
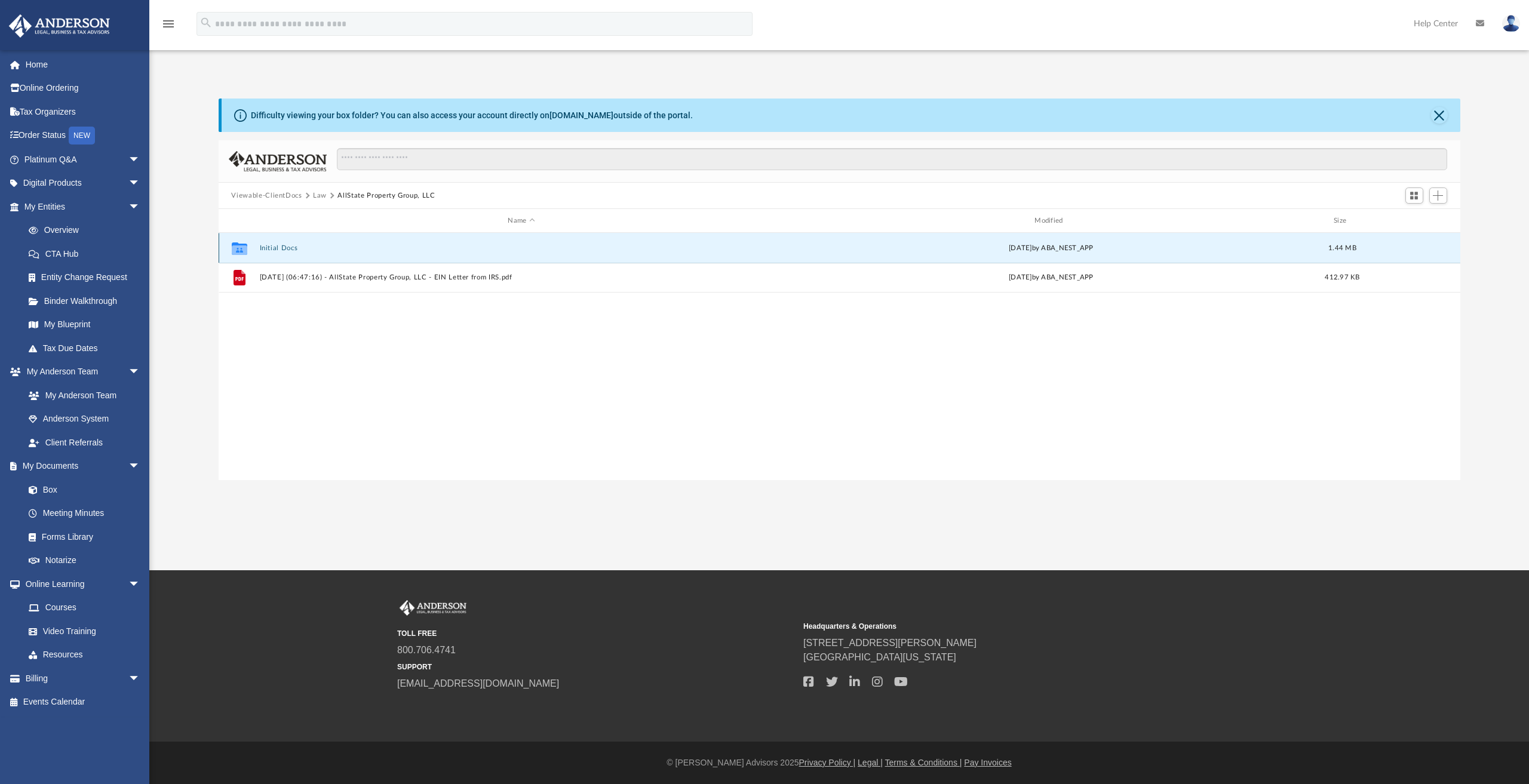
click at [280, 249] on button "Initial Docs" at bounding box center [521, 248] width 525 height 7
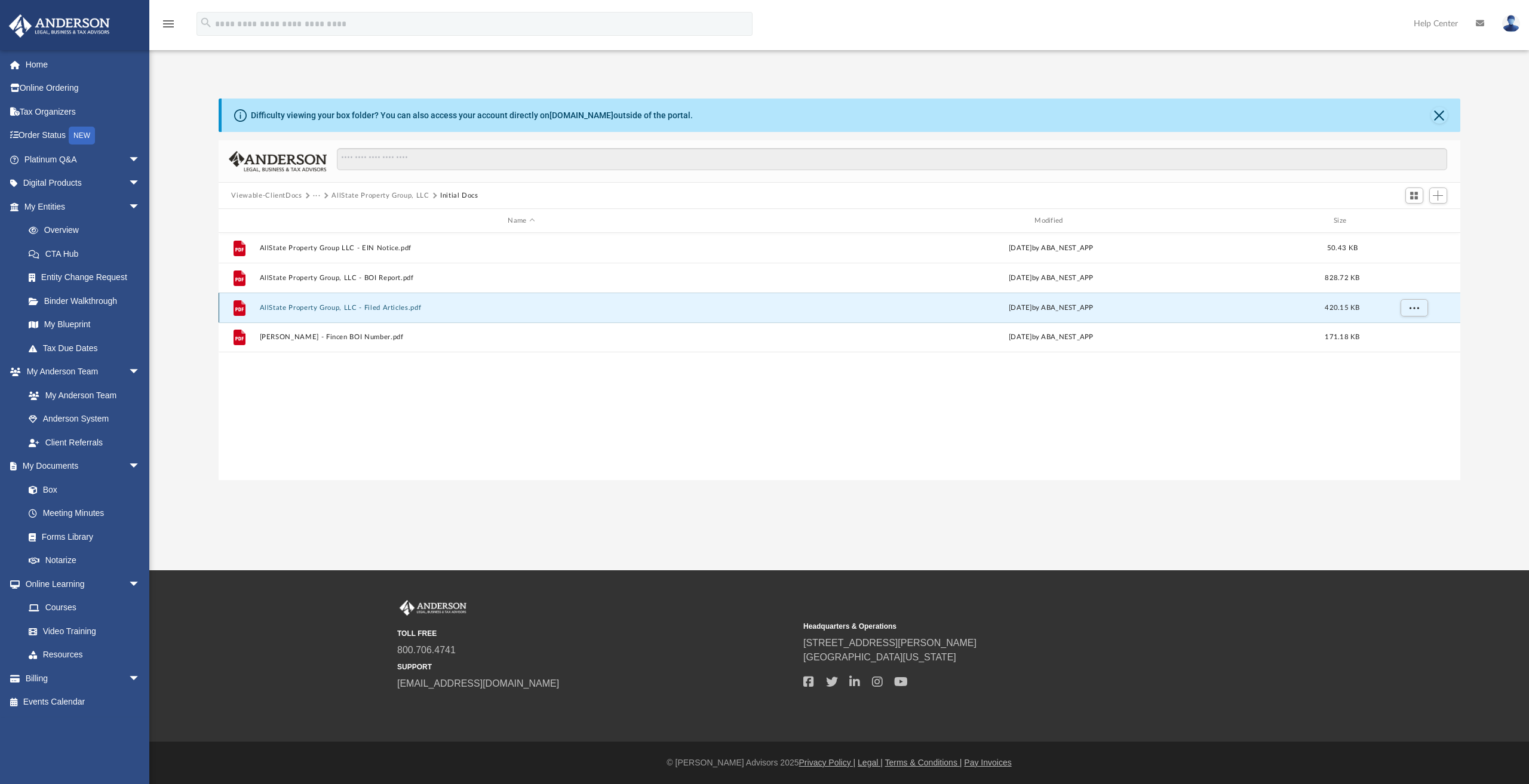
click at [352, 305] on button "AllState Property Group, LLC - Filed Articles.pdf" at bounding box center [521, 308] width 525 height 7
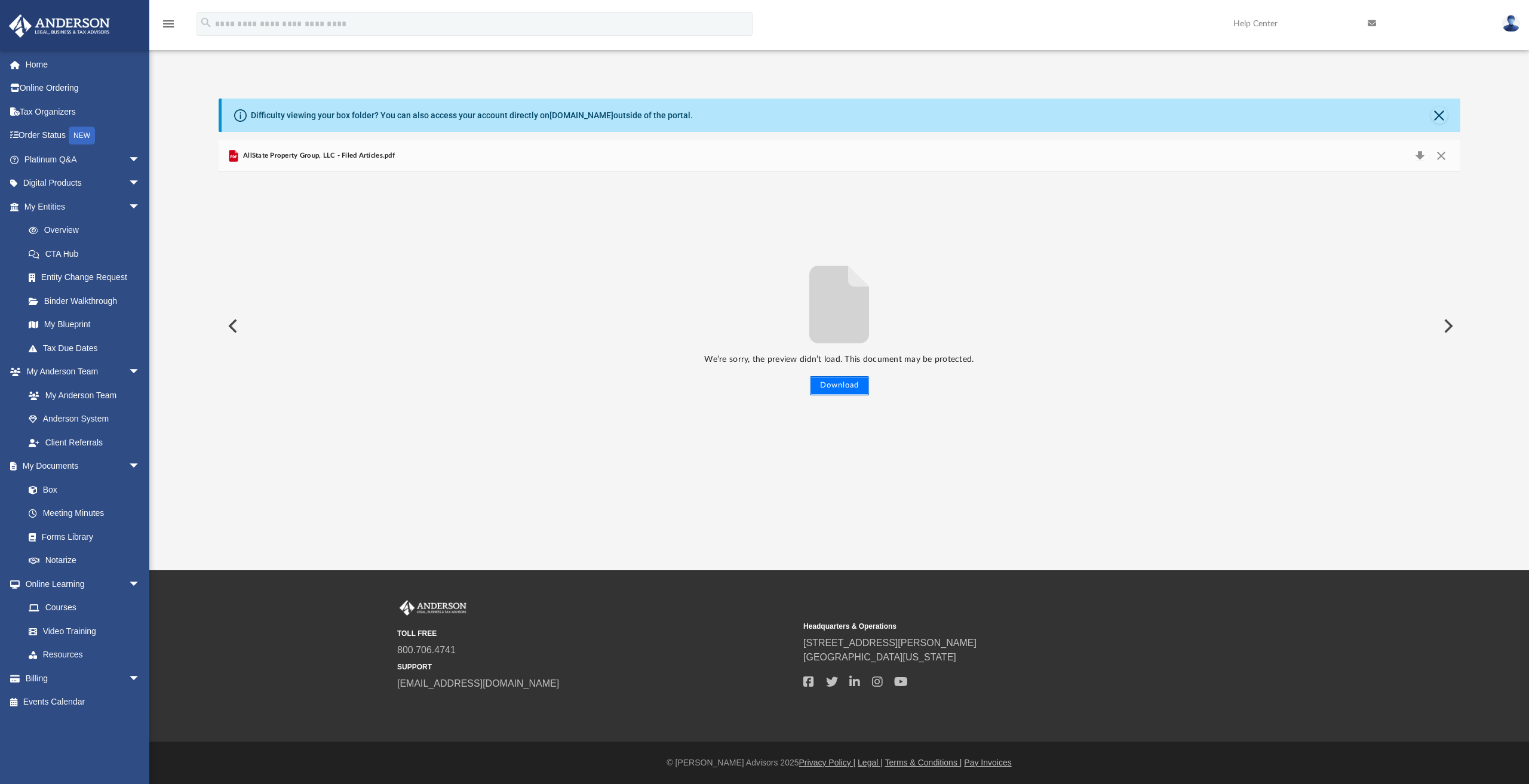
click at [841, 383] on button "Download" at bounding box center [839, 386] width 59 height 20
